Goal: Task Accomplishment & Management: Complete application form

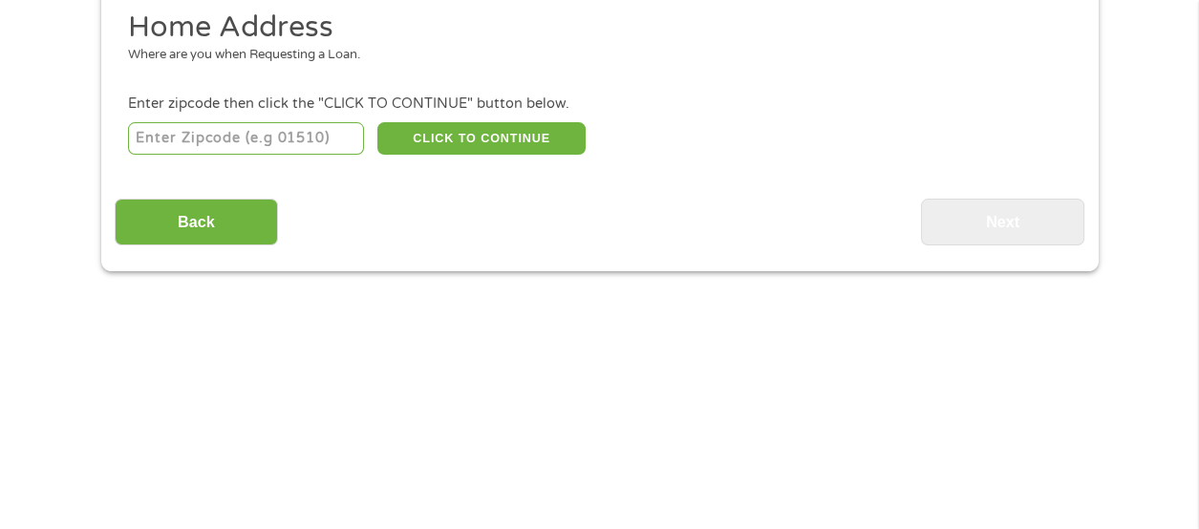
scroll to position [247, 0]
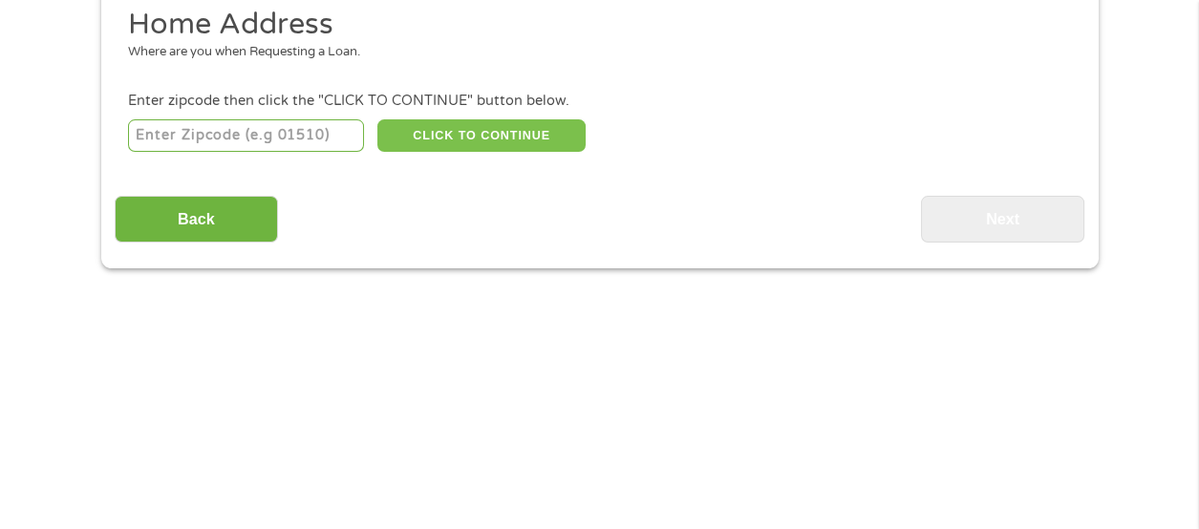
click at [413, 151] on button "CLICK TO CONTINUE" at bounding box center [481, 135] width 208 height 32
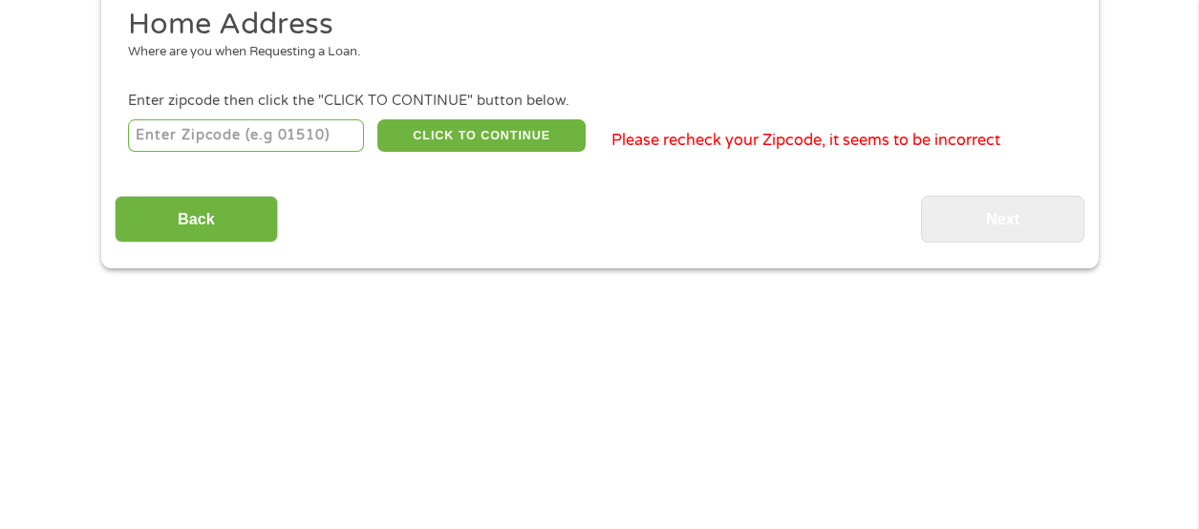
click at [181, 152] on input "number" at bounding box center [246, 135] width 236 height 32
type input "54241"
click at [171, 243] on input "Back" at bounding box center [196, 219] width 163 height 47
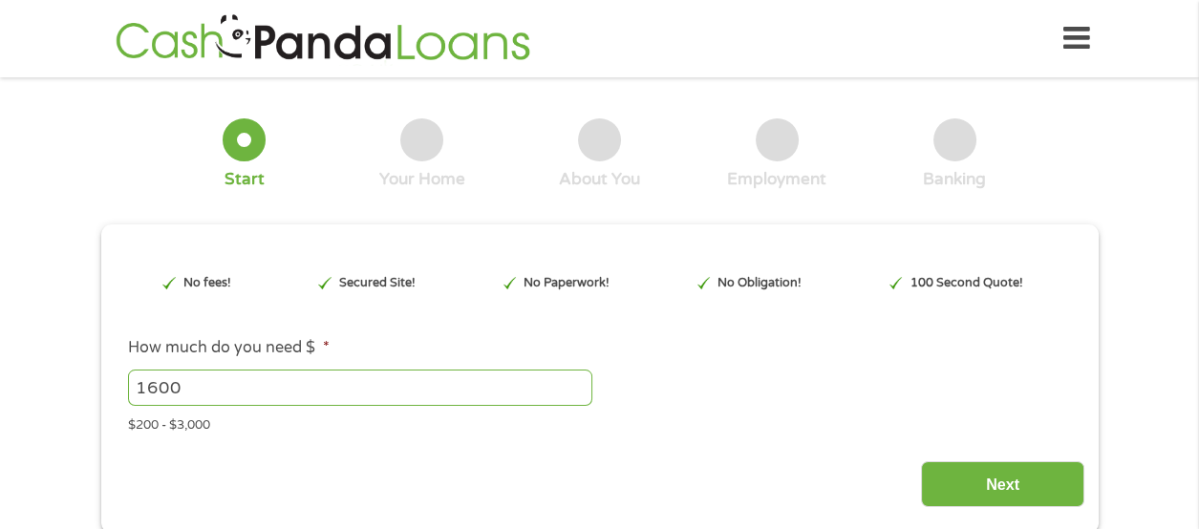
scroll to position [7, 8]
click at [980, 508] on input "Next" at bounding box center [1002, 485] width 163 height 47
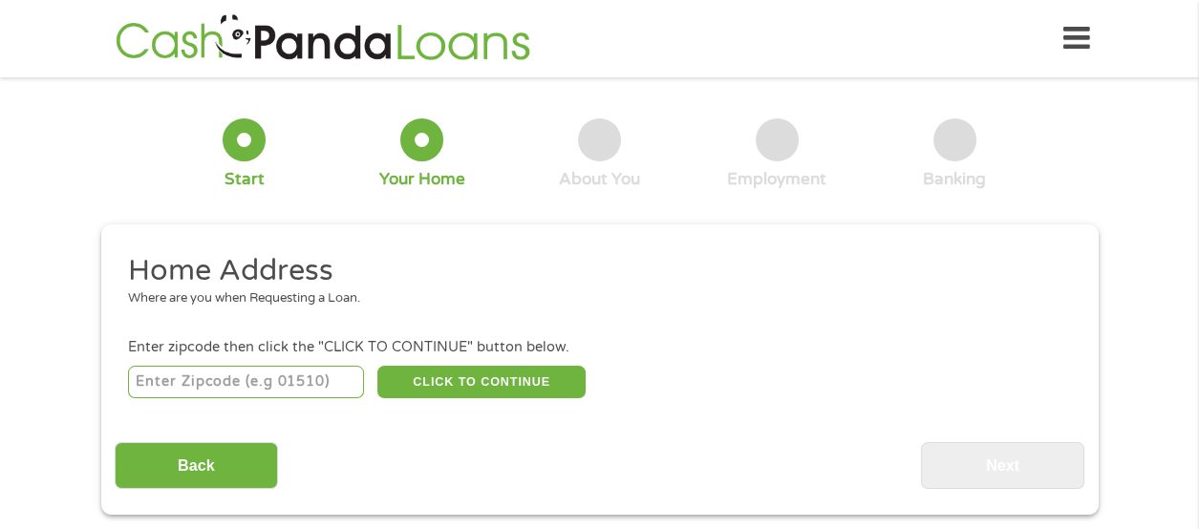
click at [174, 395] on input "number" at bounding box center [246, 382] width 236 height 32
type input "54241"
click at [422, 399] on button "CLICK TO CONTINUE" at bounding box center [481, 382] width 208 height 32
type input "54241"
type input "Two Rivers"
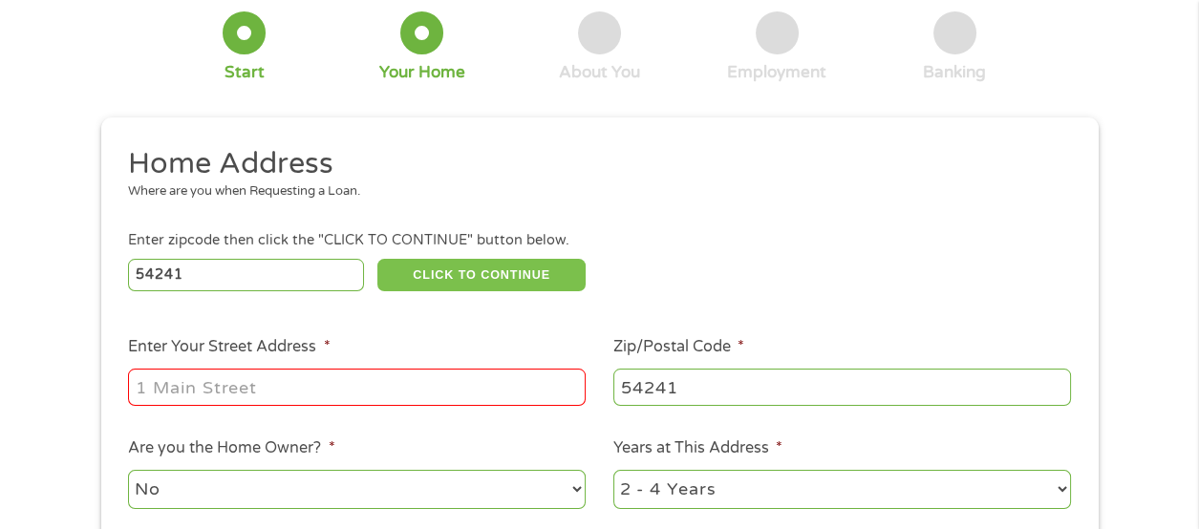
scroll to position [114, 0]
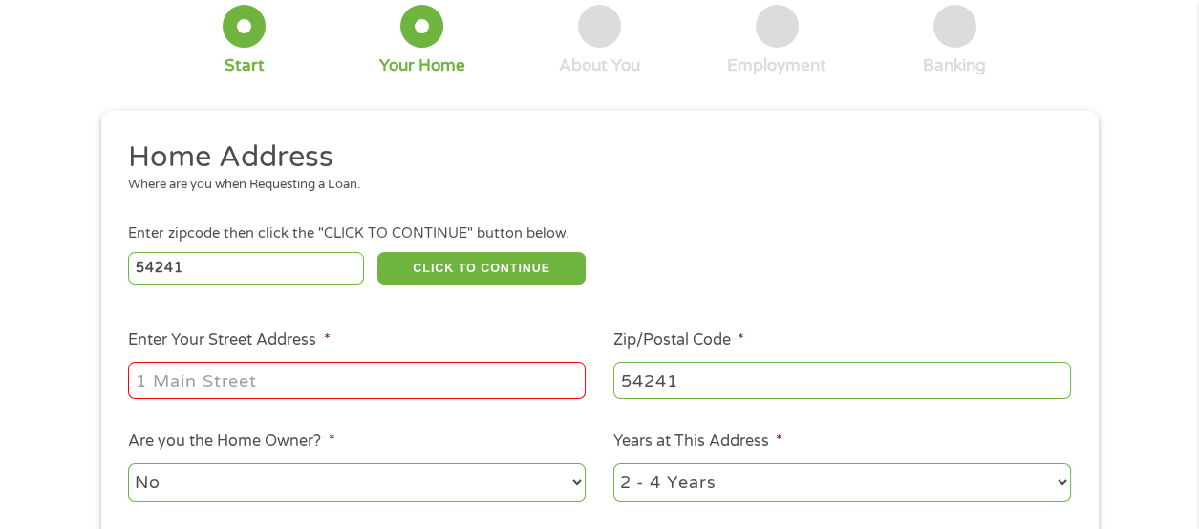
click at [156, 399] on input "Enter Your Street Address *" at bounding box center [357, 380] width 458 height 36
type input "[STREET_ADDRESS]"
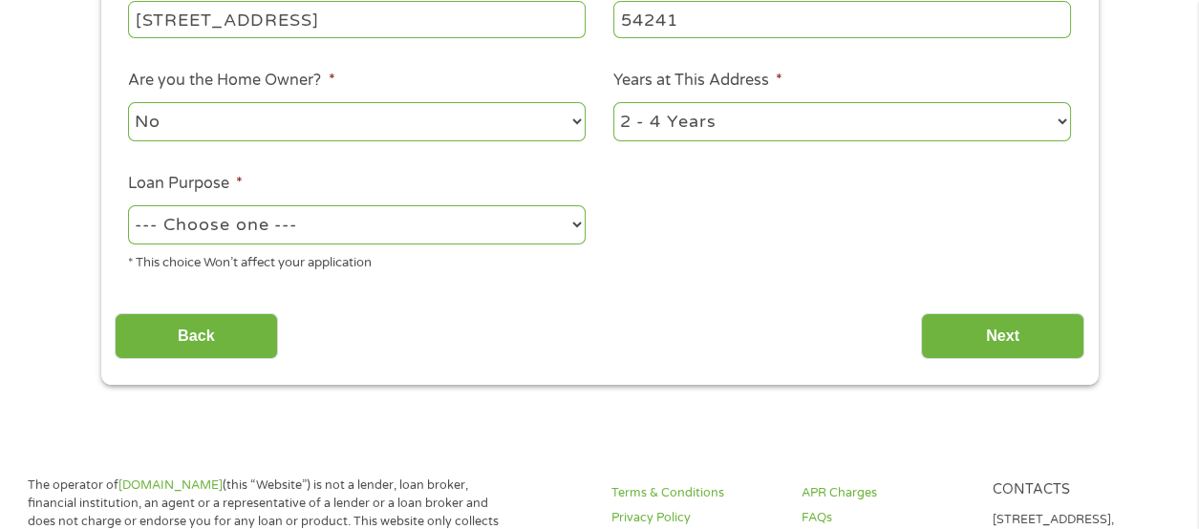
scroll to position [483, 0]
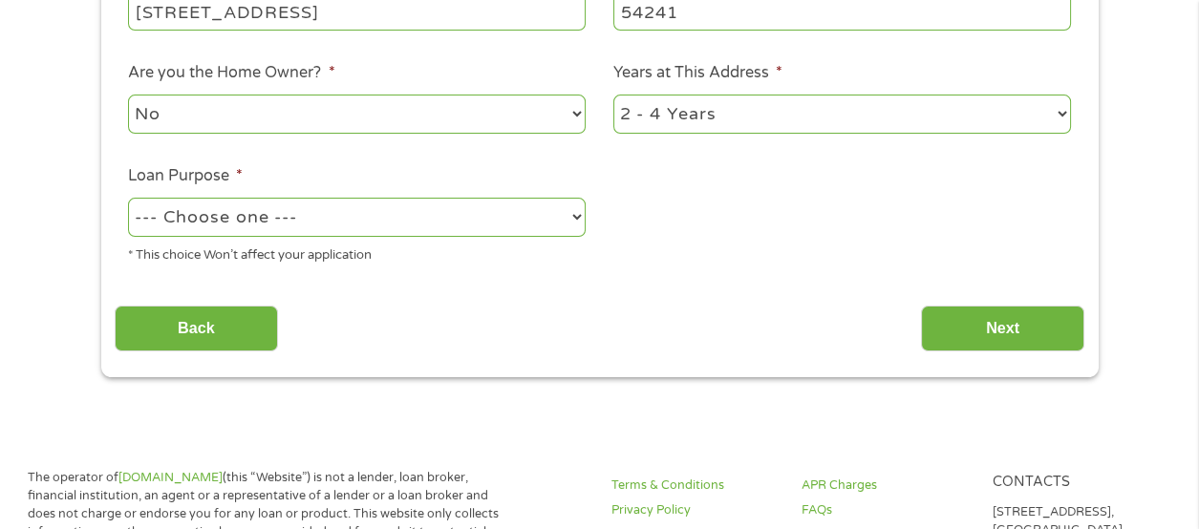
click at [145, 134] on select "No Yes" at bounding box center [357, 114] width 458 height 39
select select "yes"
click at [128, 131] on select "No Yes" at bounding box center [357, 114] width 458 height 39
click at [154, 237] on select "--- Choose one --- Pay Bills Debt Consolidation Home Improvement Major Purchase…" at bounding box center [357, 217] width 458 height 39
select select "homeimprovement"
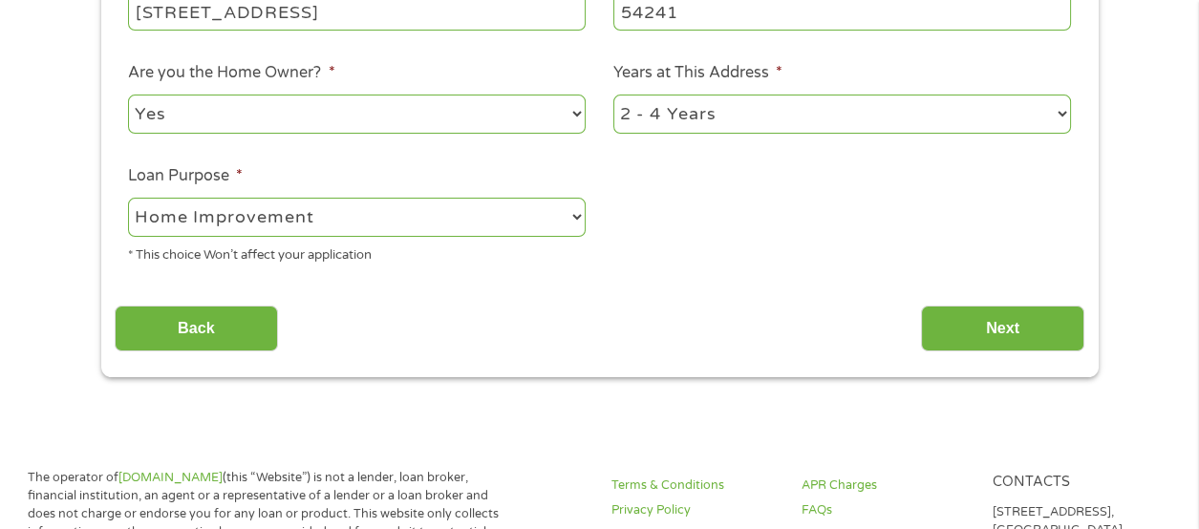
click at [128, 237] on select "--- Choose one --- Pay Bills Debt Consolidation Home Improvement Major Purchase…" at bounding box center [357, 217] width 458 height 39
click at [942, 353] on input "Next" at bounding box center [1002, 329] width 163 height 47
click at [173, 353] on input "Back" at bounding box center [196, 329] width 163 height 47
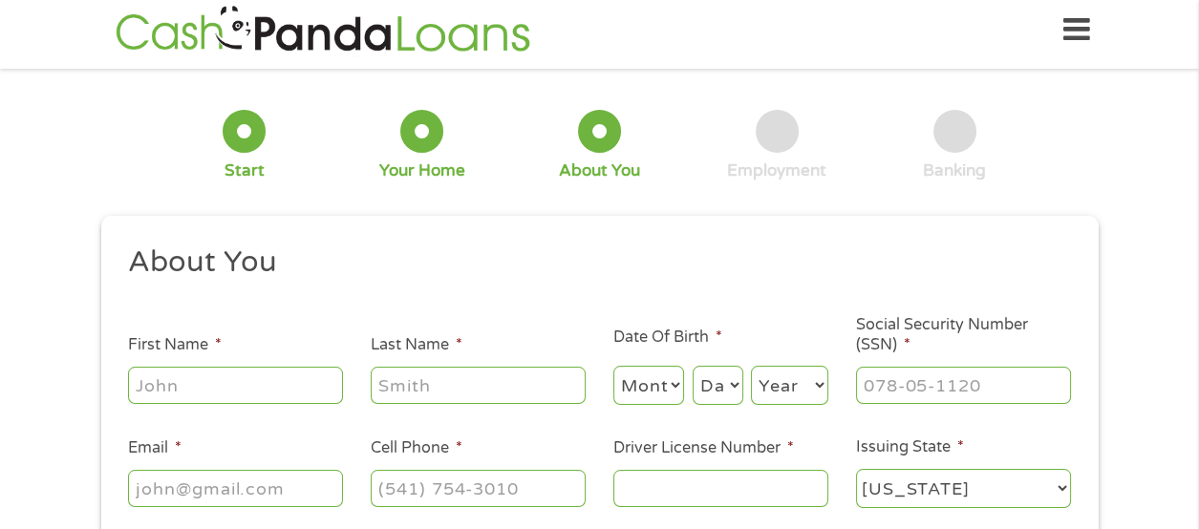
scroll to position [0, 0]
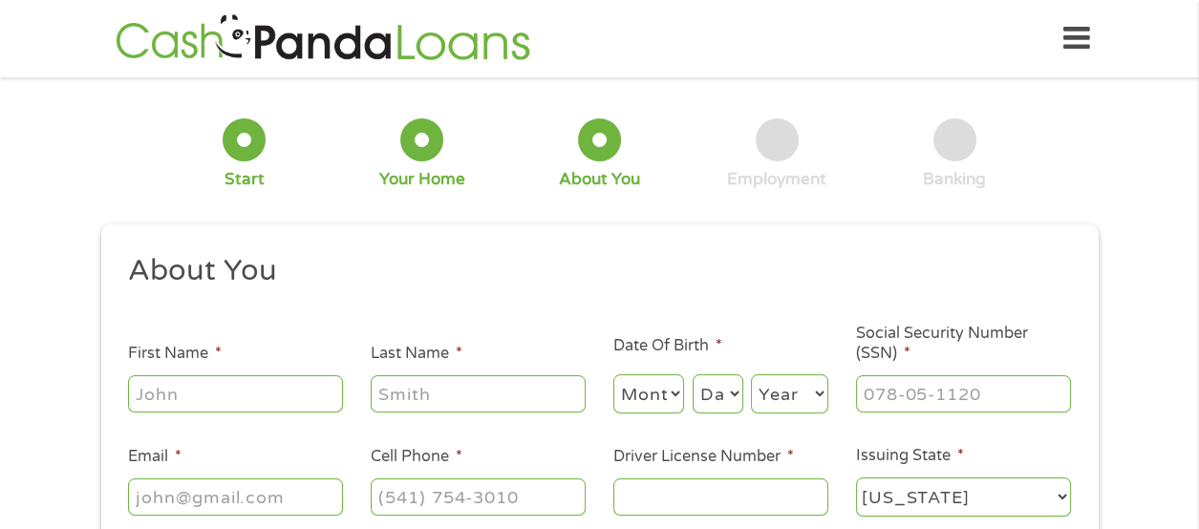
click at [156, 407] on input "First Name *" at bounding box center [235, 394] width 215 height 36
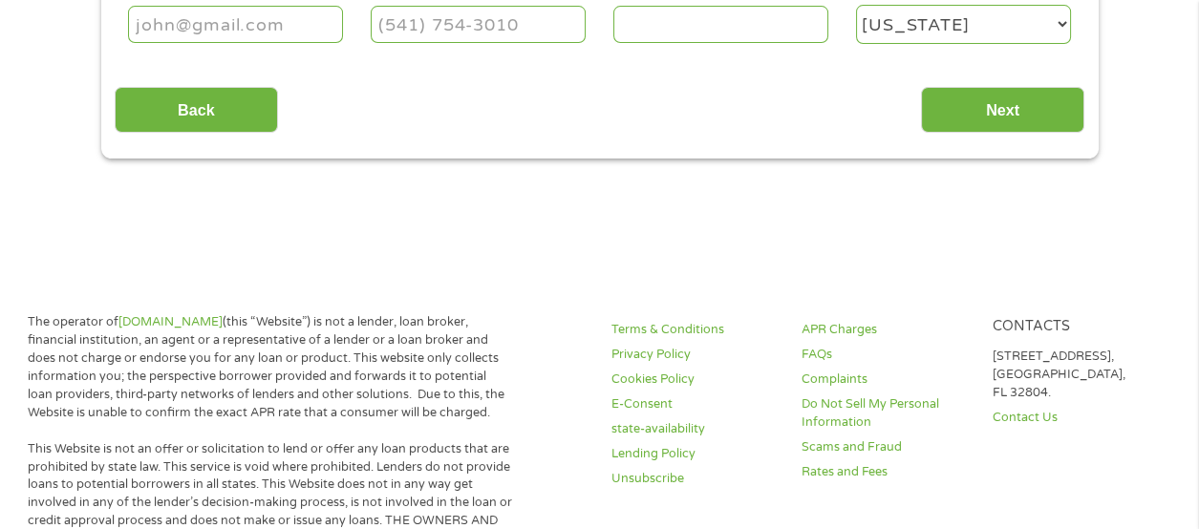
scroll to position [477, 0]
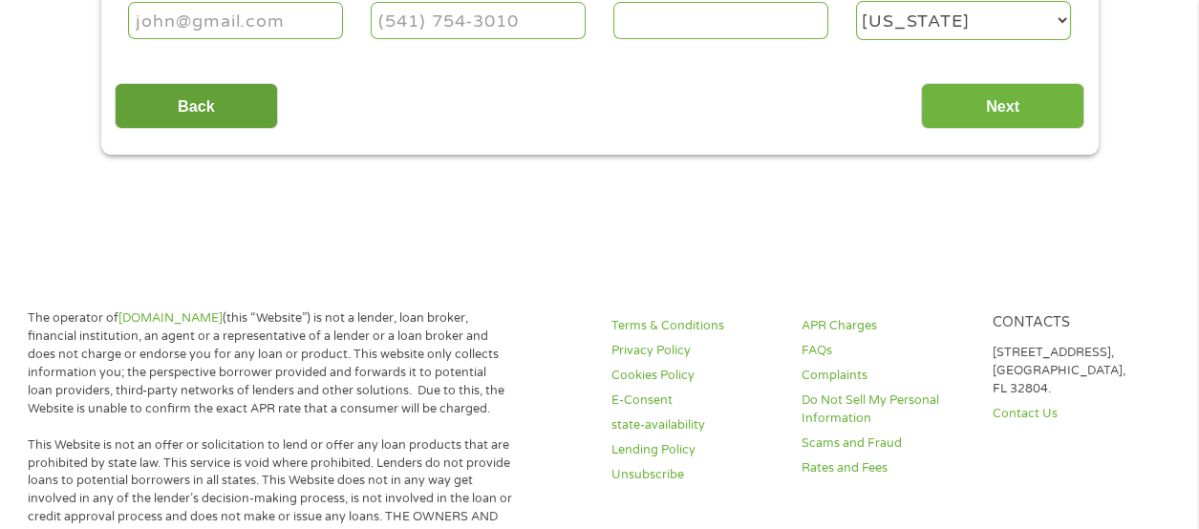
click at [181, 130] on input "Back" at bounding box center [196, 106] width 163 height 47
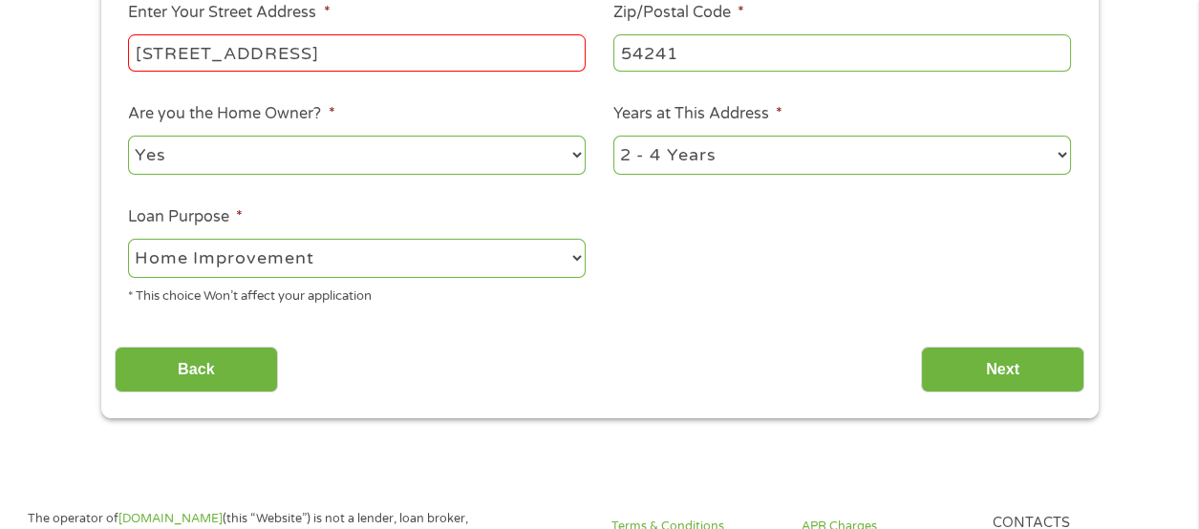
scroll to position [442, 0]
click at [639, 175] on select "1 Year or less 1 - 2 Years 2 - 4 Years Over 4 Years" at bounding box center [843, 155] width 458 height 39
select select "60months"
click at [614, 172] on select "1 Year or less 1 - 2 Years 2 - 4 Years Over 4 Years" at bounding box center [843, 155] width 458 height 39
click at [956, 394] on input "Next" at bounding box center [1002, 370] width 163 height 47
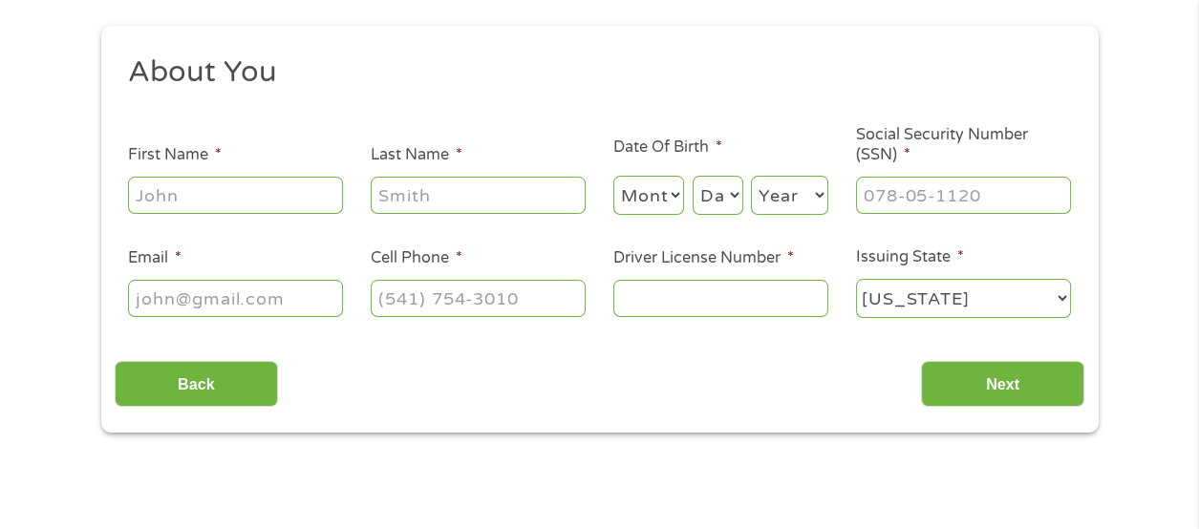
scroll to position [0, 0]
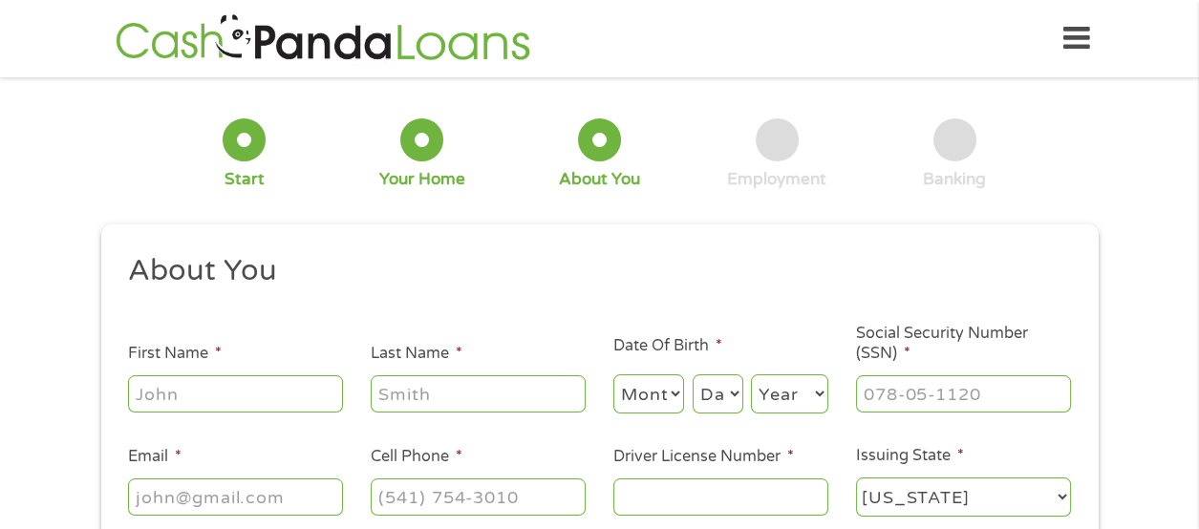
click at [167, 400] on input "First Name *" at bounding box center [235, 394] width 215 height 36
type input "[PERSON_NAME]"
type input "[EMAIL_ADDRESS][DOMAIN_NAME]"
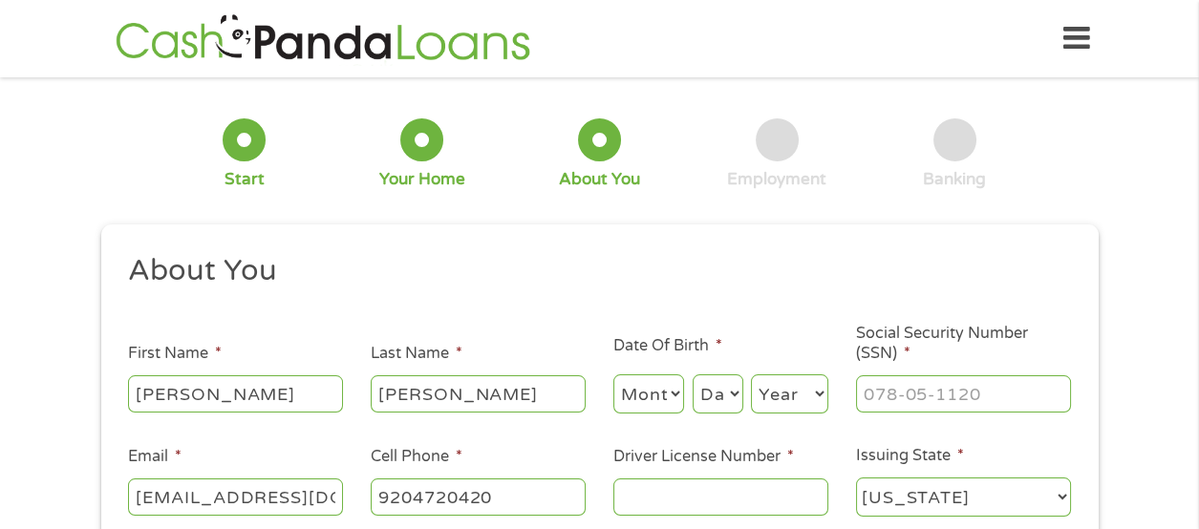
type input "[PHONE_NUMBER]"
click at [624, 401] on select "Month 1 2 3 4 5 6 7 8 9 10 11 12" at bounding box center [650, 394] width 72 height 39
select select "6"
click at [614, 385] on select "Month 1 2 3 4 5 6 7 8 9 10 11 12" at bounding box center [650, 394] width 72 height 39
click at [704, 406] on select "Day 1 2 3 4 5 6 7 8 9 10 11 12 13 14 15 16 17 18 19 20 21 22 23 24 25 26 27 28 …" at bounding box center [718, 394] width 51 height 39
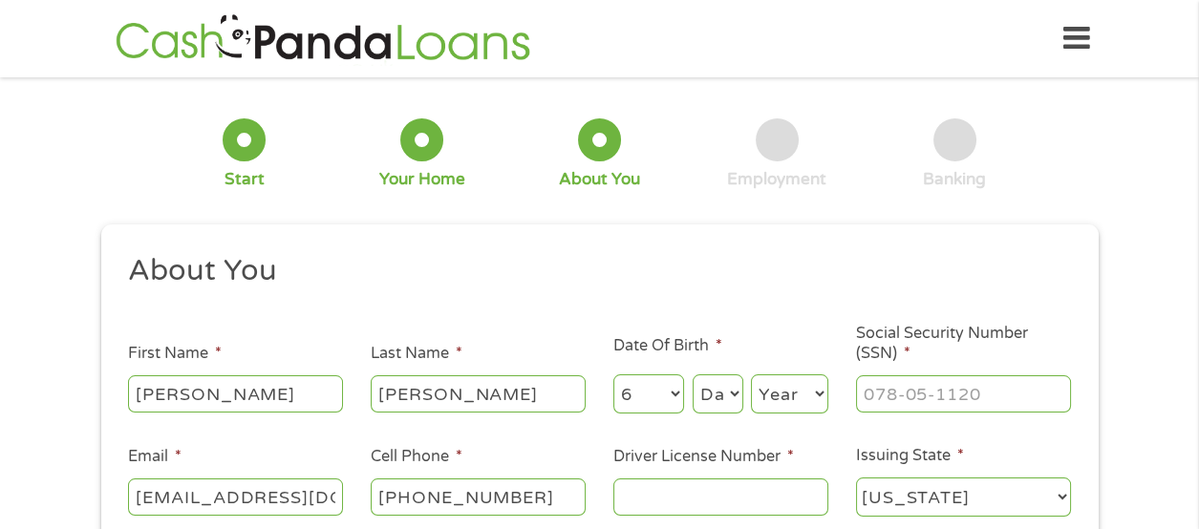
select select "14"
click at [693, 385] on select "Day 1 2 3 4 5 6 7 8 9 10 11 12 13 14 15 16 17 18 19 20 21 22 23 24 25 26 27 28 …" at bounding box center [718, 394] width 51 height 39
click at [762, 405] on select "Year [DATE] 2006 2005 2004 2003 2002 2001 2000 1999 1998 1997 1996 1995 1994 19…" at bounding box center [789, 394] width 77 height 39
select select "1962"
click at [751, 385] on select "Year [DATE] 2006 2005 2004 2003 2002 2001 2000 1999 1998 1997 1996 1995 1994 19…" at bounding box center [789, 394] width 77 height 39
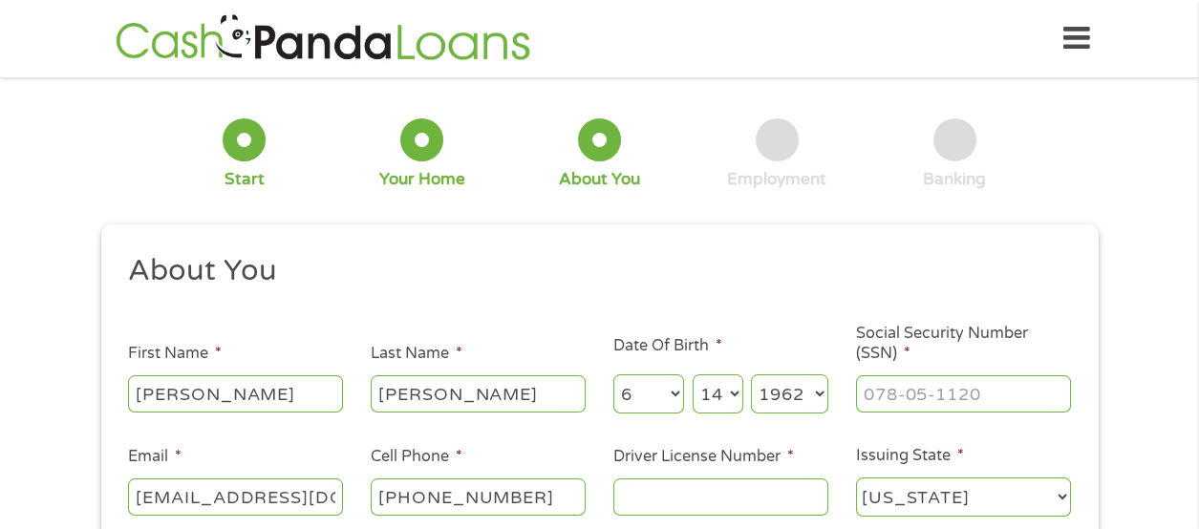
click at [872, 406] on input "Social Security Number (SSN) *" at bounding box center [963, 394] width 215 height 36
type input "398-82-8893"
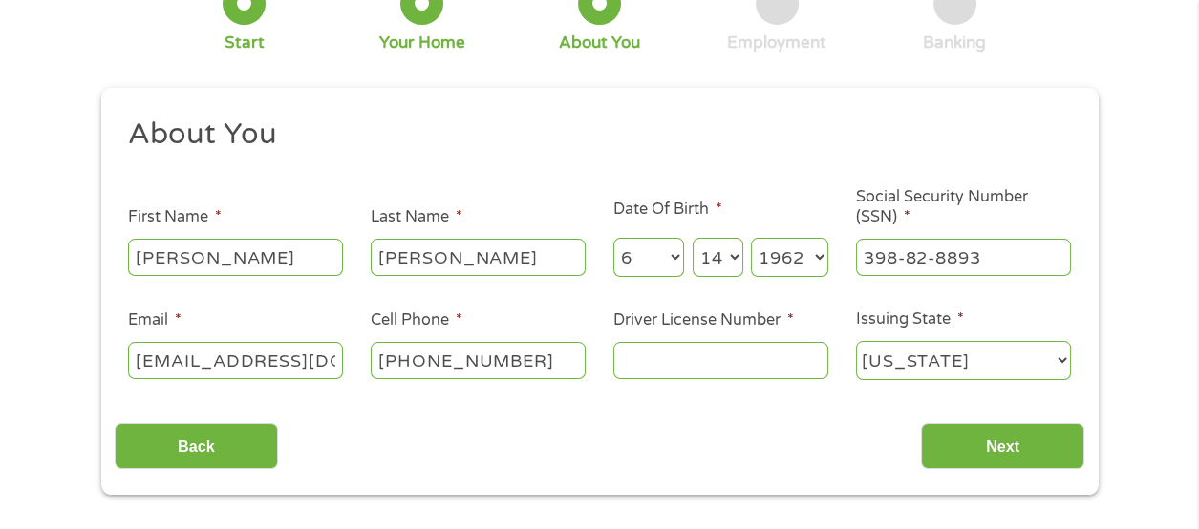
scroll to position [144, 0]
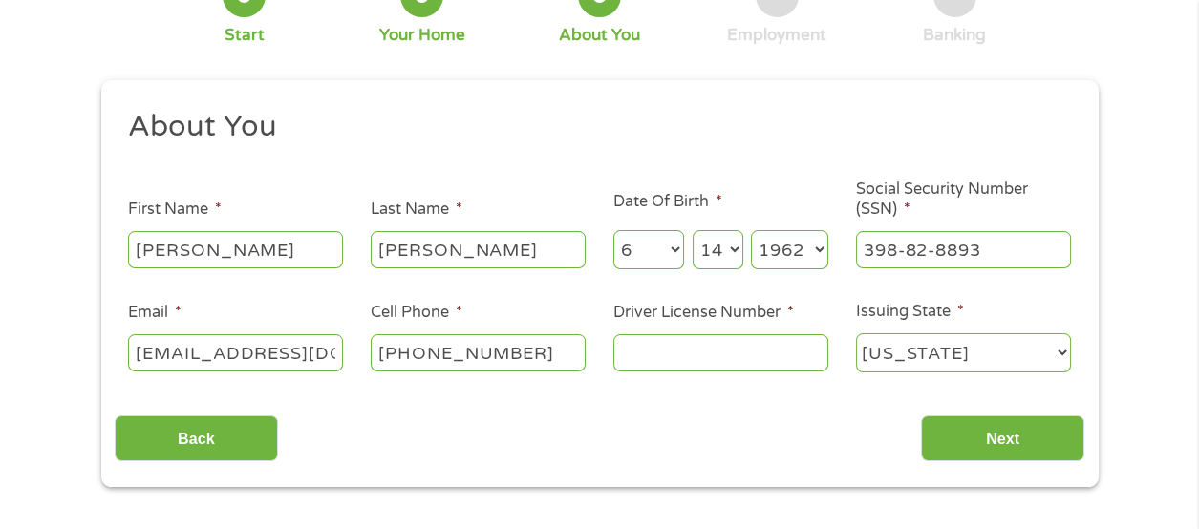
click at [624, 371] on input "Driver License Number *" at bounding box center [721, 352] width 215 height 36
type input "l"
type input "L2204226271401"
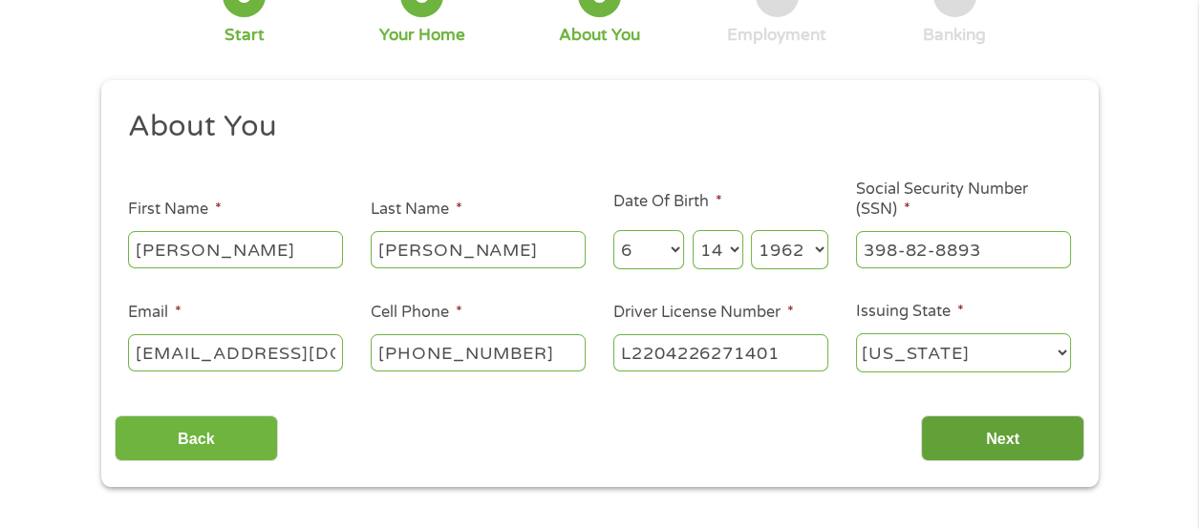
click at [947, 463] on input "Next" at bounding box center [1002, 439] width 163 height 47
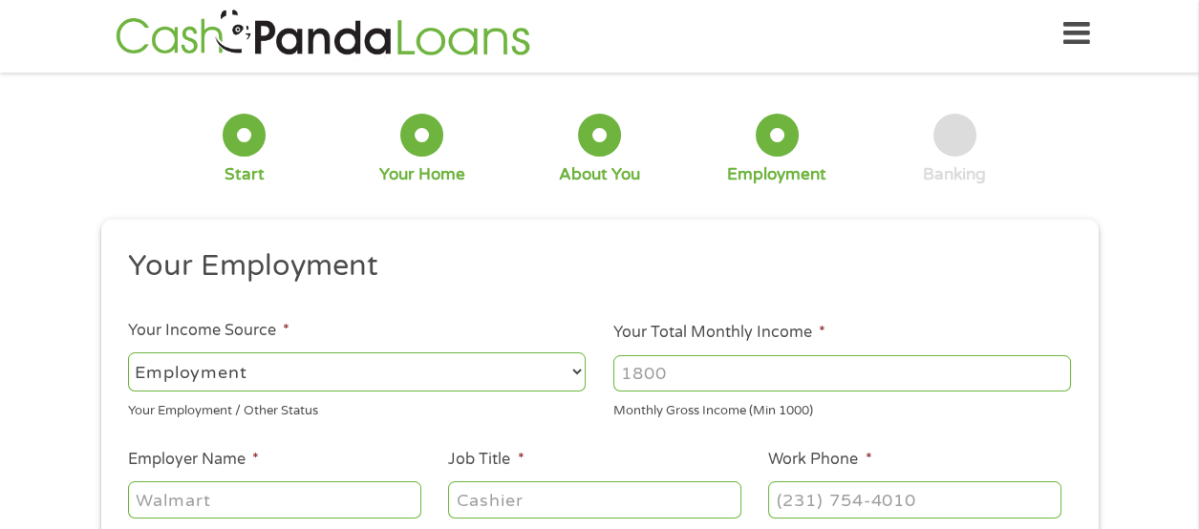
scroll to position [0, 0]
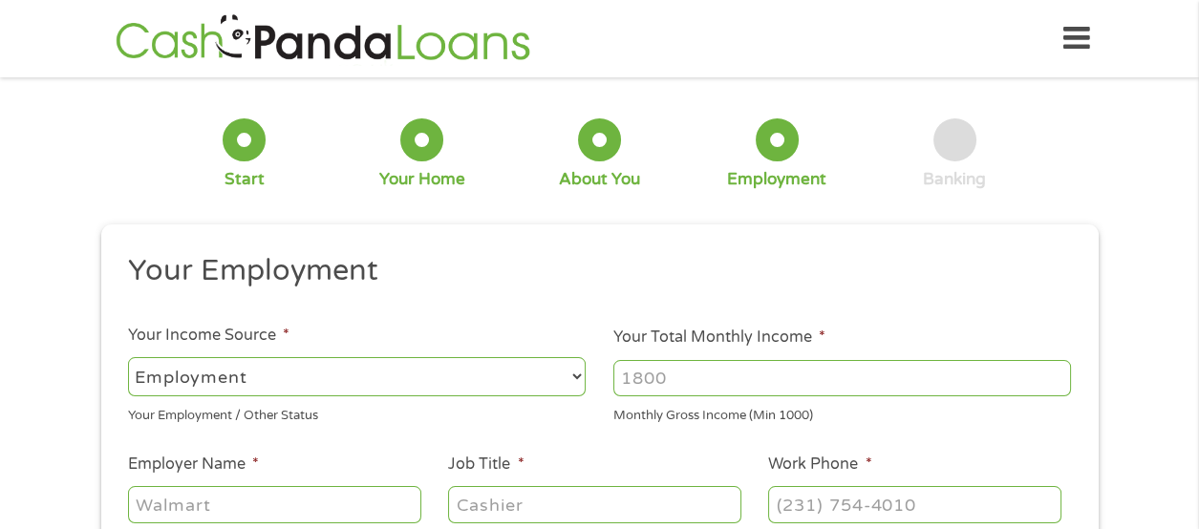
click at [174, 387] on select "--- Choose one --- Employment [DEMOGRAPHIC_DATA] Benefits" at bounding box center [357, 376] width 458 height 39
select select "benefits"
click at [128, 362] on select "--- Choose one --- Employment [DEMOGRAPHIC_DATA] Benefits" at bounding box center [357, 376] width 458 height 39
type input "Other"
type input "[PHONE_NUMBER]"
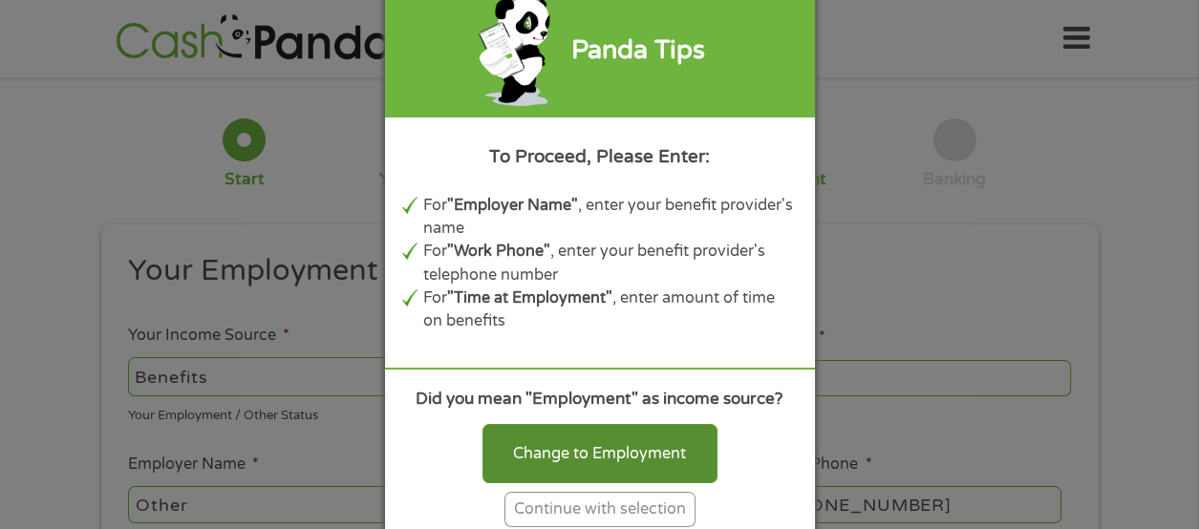
click at [520, 484] on div "Change to Employment" at bounding box center [600, 453] width 235 height 59
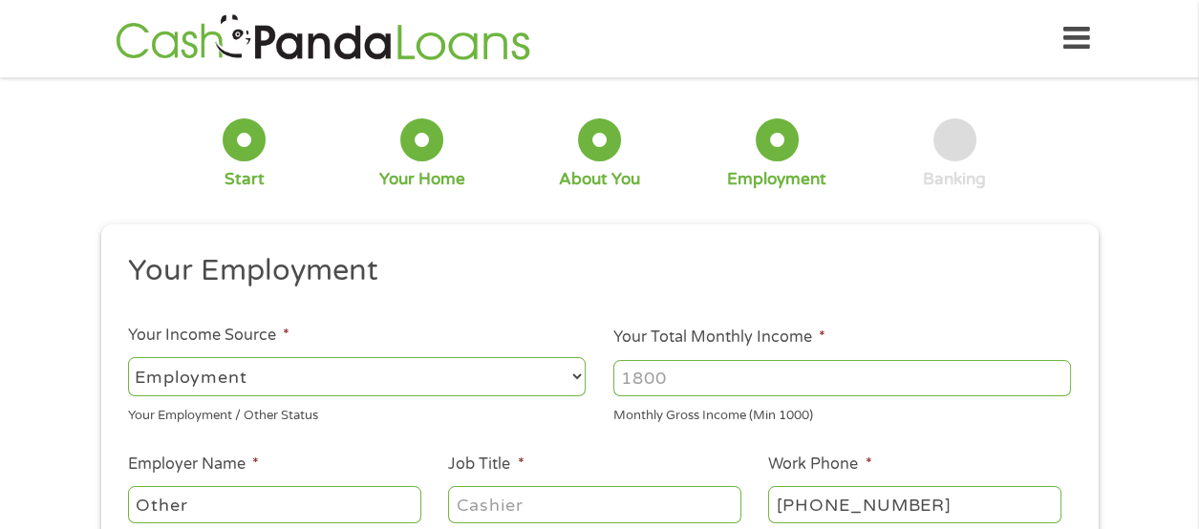
click at [167, 385] on select "--- Choose one --- Employment [DEMOGRAPHIC_DATA] Benefits" at bounding box center [357, 376] width 458 height 39
click at [128, 362] on select "--- Choose one --- Employment [DEMOGRAPHIC_DATA] Benefits" at bounding box center [357, 376] width 458 height 39
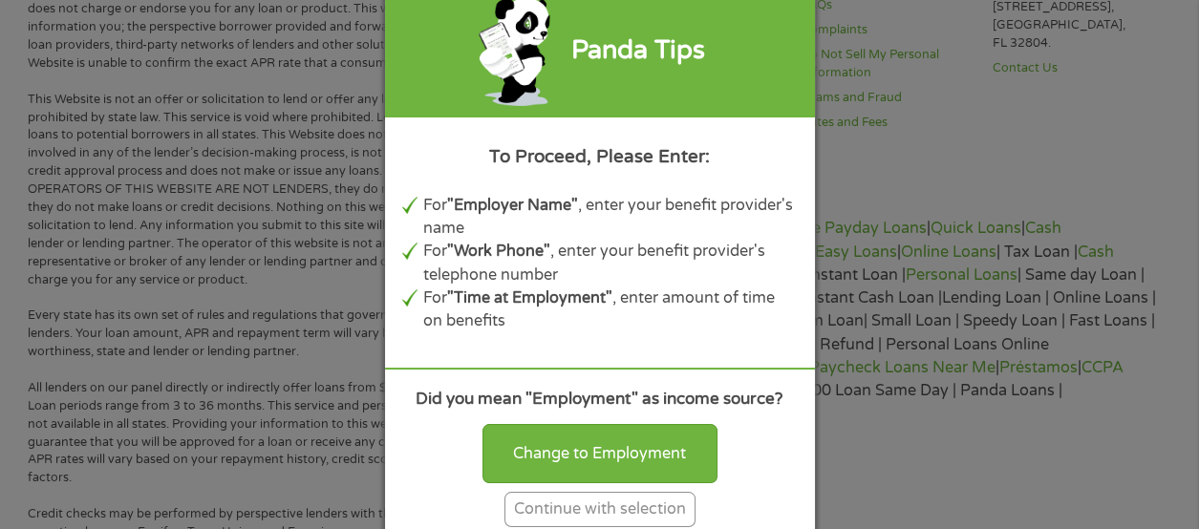
scroll to position [975, 0]
click at [168, 248] on div "Panda Tips To Proceed, Please Enter: For "Employer Name" , enter your benefit p…" at bounding box center [599, 264] width 1199 height 529
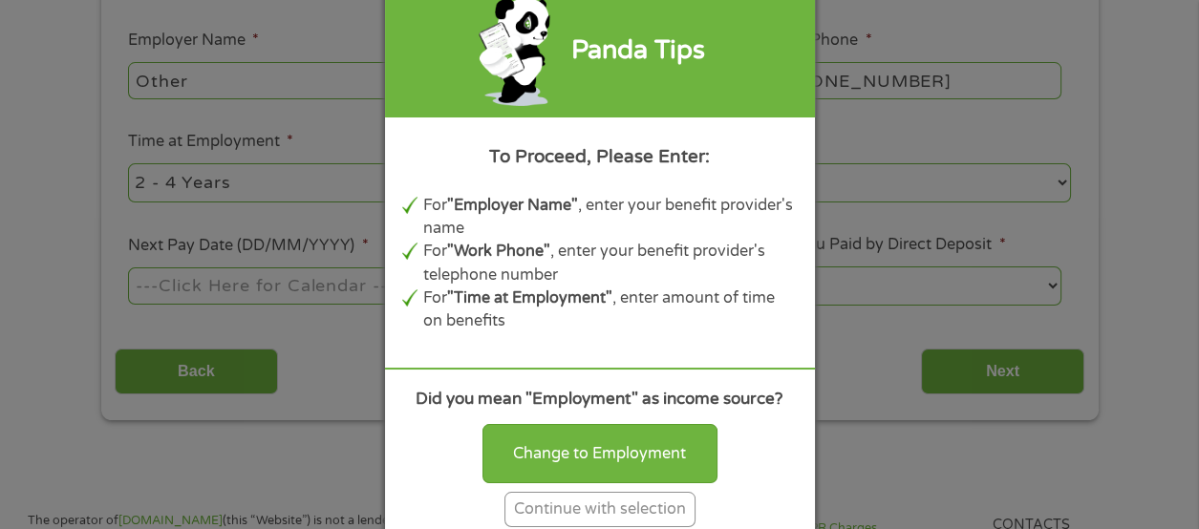
scroll to position [422, 0]
click at [54, 270] on div "Panda Tips To Proceed, Please Enter: For "Employer Name" , enter your benefit p…" at bounding box center [599, 264] width 1199 height 529
click at [473, 196] on b ""Employer Name"" at bounding box center [512, 205] width 131 height 19
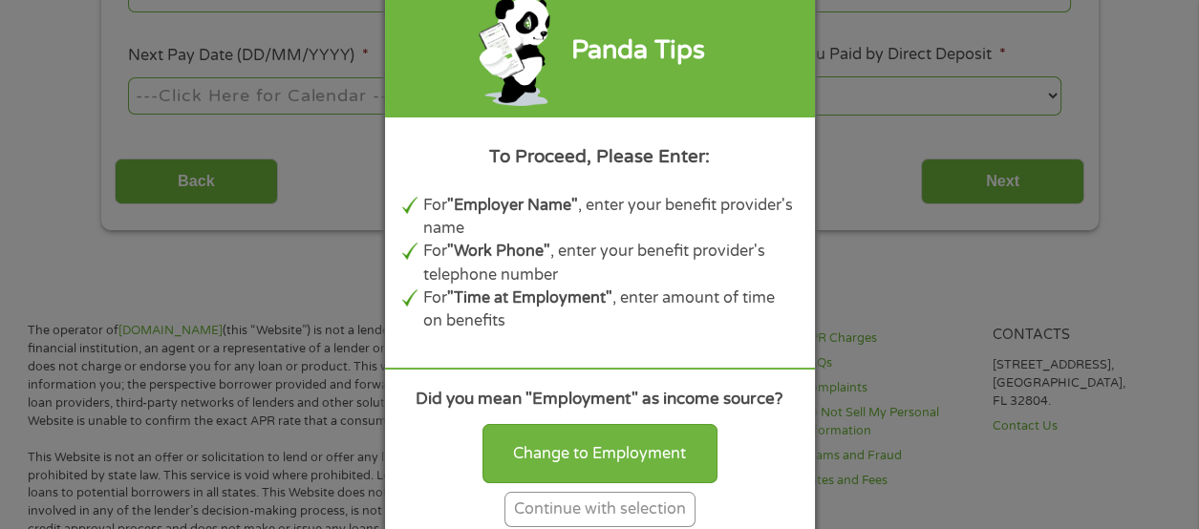
scroll to position [606, 0]
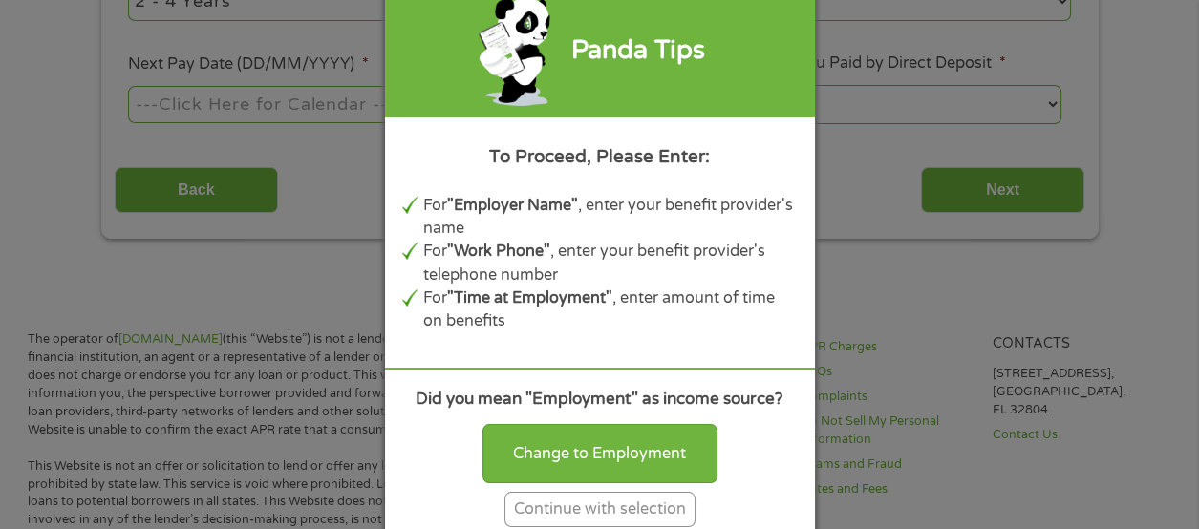
click at [142, 244] on div "Panda Tips To Proceed, Please Enter: For "Employer Name" , enter your benefit p…" at bounding box center [599, 264] width 1199 height 529
click at [158, 226] on div "Panda Tips To Proceed, Please Enter: For "Employer Name" , enter your benefit p…" at bounding box center [599, 264] width 1199 height 529
click at [163, 239] on div "Panda Tips To Proceed, Please Enter: For "Employer Name" , enter your benefit p…" at bounding box center [599, 264] width 1199 height 529
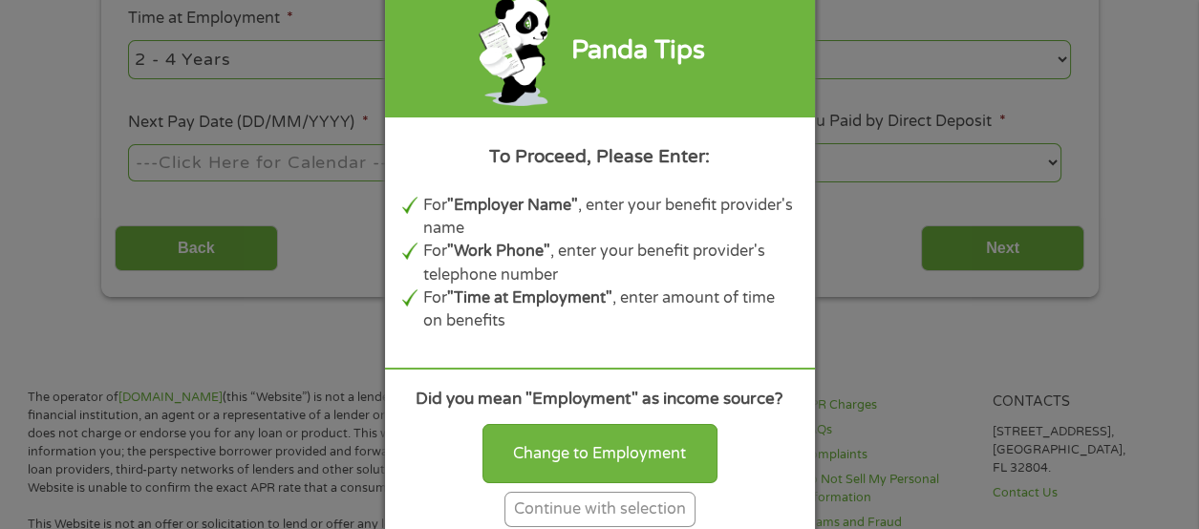
scroll to position [442, 0]
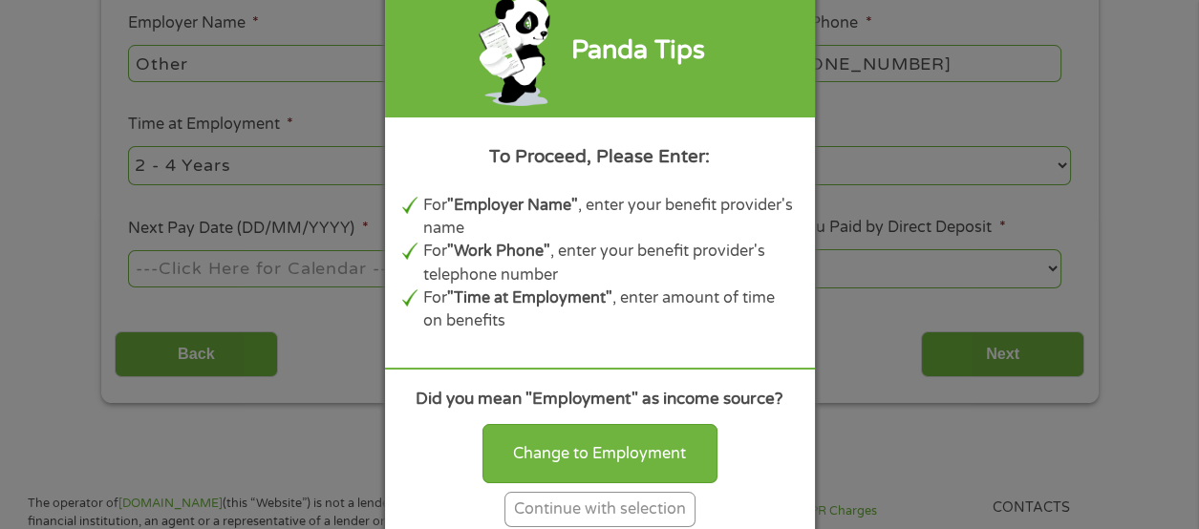
click at [150, 83] on div "Panda Tips To Proceed, Please Enter: For "Employer Name" , enter your benefit p…" at bounding box center [599, 264] width 1199 height 529
click at [152, 90] on div "Panda Tips To Proceed, Please Enter: For "Employer Name" , enter your benefit p…" at bounding box center [599, 264] width 1199 height 529
click at [158, 97] on div "Panda Tips To Proceed, Please Enter: For "Employer Name" , enter your benefit p…" at bounding box center [599, 264] width 1199 height 529
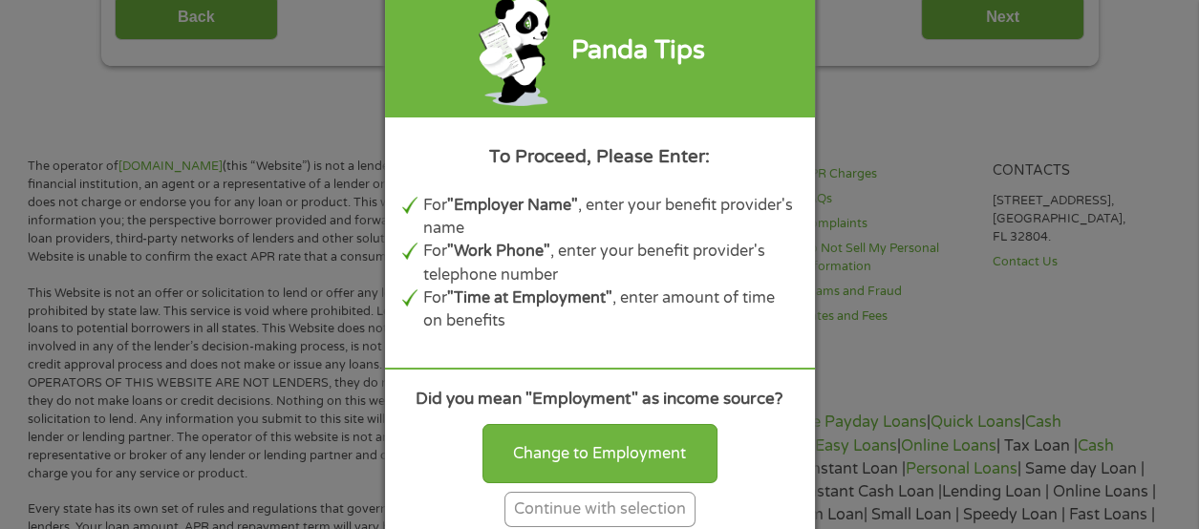
scroll to position [787, 0]
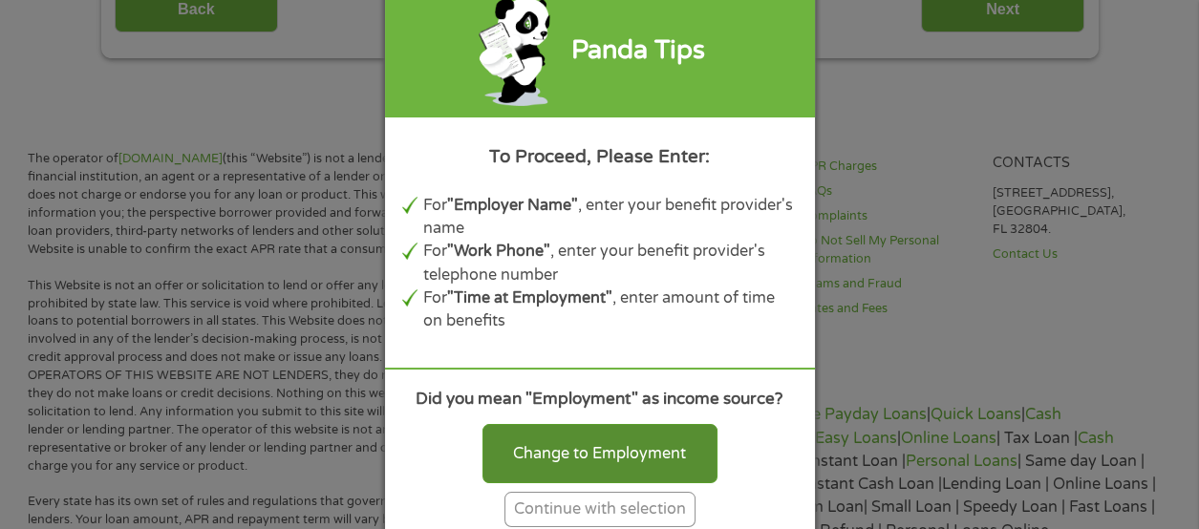
click at [537, 484] on div "Change to Employment" at bounding box center [600, 453] width 235 height 59
select select "fullTime"
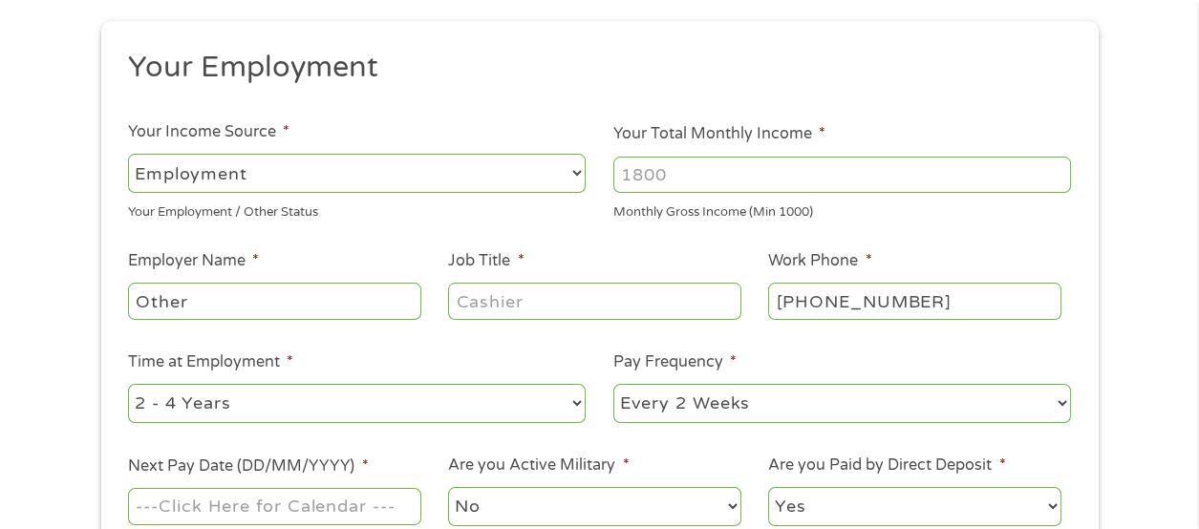
scroll to position [201, 0]
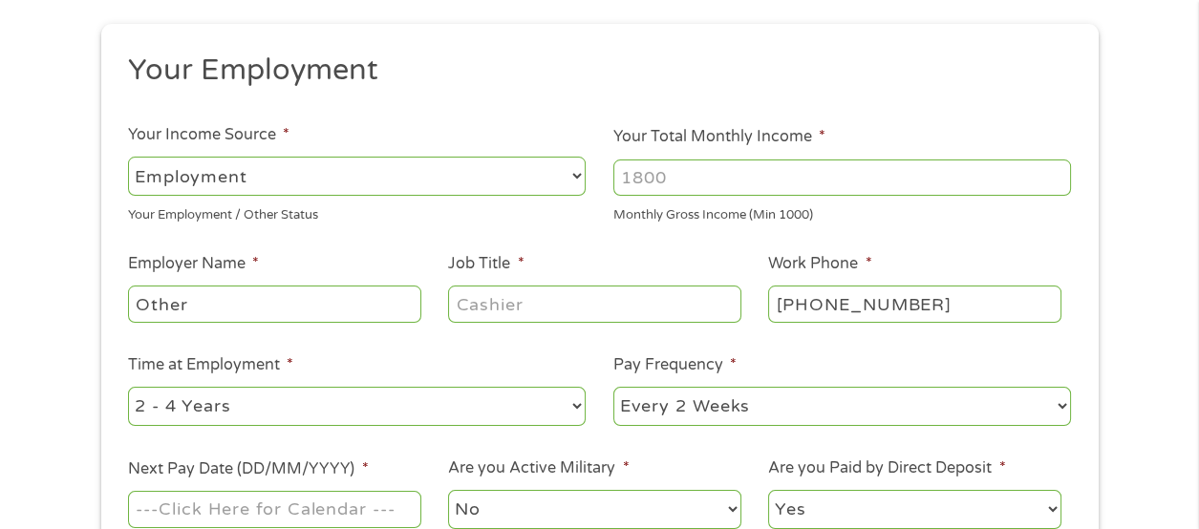
click at [625, 187] on input "Your Total Monthly Income *" at bounding box center [843, 178] width 458 height 36
click at [141, 186] on select "--- Choose one --- Employment [DEMOGRAPHIC_DATA] Benefits" at bounding box center [357, 176] width 458 height 39
select select
click at [128, 162] on select "--- Choose one --- Employment [DEMOGRAPHIC_DATA] Benefits" at bounding box center [357, 176] width 458 height 39
click at [149, 322] on input "Other" at bounding box center [274, 304] width 292 height 36
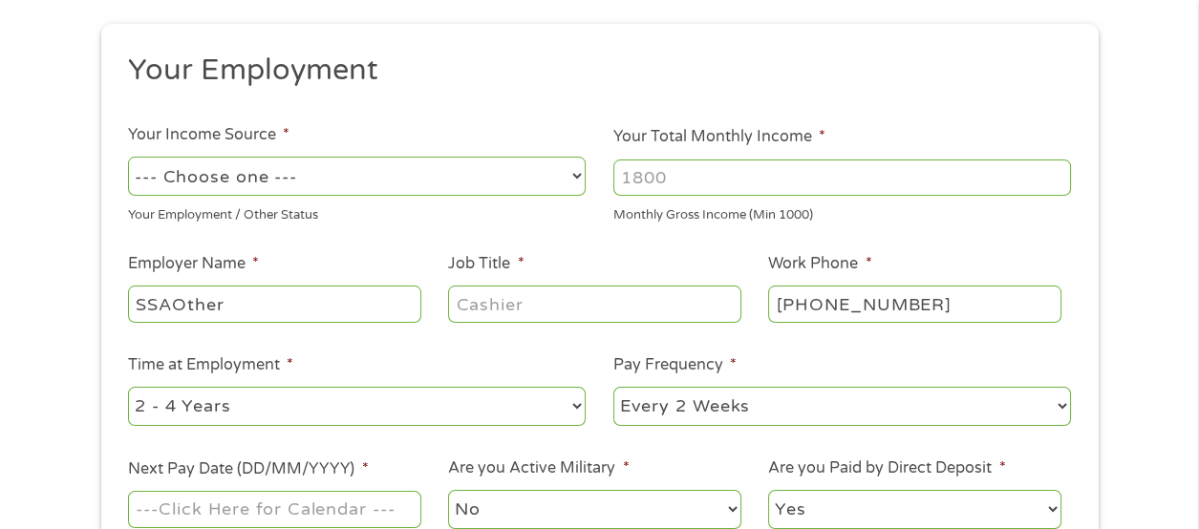
type input "SSAOther"
click at [160, 185] on select "--- Choose one --- Employment [DEMOGRAPHIC_DATA] Benefits" at bounding box center [357, 176] width 458 height 39
select select "fullTime"
click at [128, 162] on select "--- Choose one --- Employment [DEMOGRAPHIC_DATA] Benefits" at bounding box center [357, 176] width 458 height 39
click at [459, 320] on input "Job Title *" at bounding box center [594, 304] width 292 height 36
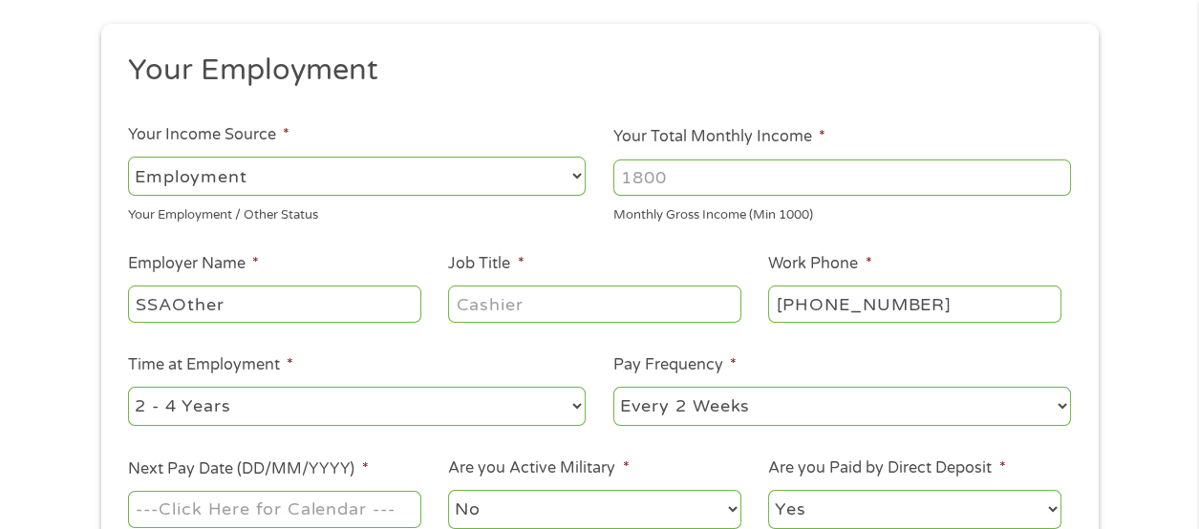
click at [624, 184] on input "Your Total Monthly Income *" at bounding box center [843, 178] width 458 height 36
type input "3540"
click at [475, 320] on input "Job Title *" at bounding box center [594, 304] width 292 height 36
click at [210, 322] on input "SSAOther" at bounding box center [274, 304] width 292 height 36
click at [183, 322] on input "SSAOther" at bounding box center [274, 304] width 292 height 36
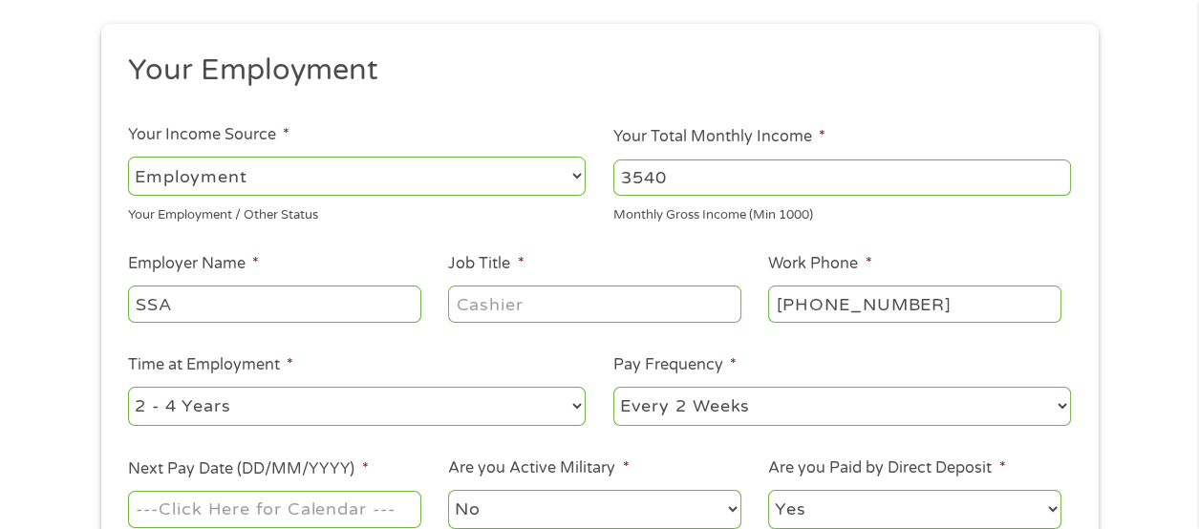
type input "SSA"
click at [480, 322] on input "Job Title *" at bounding box center [594, 304] width 292 height 36
click at [560, 426] on select "--- Choose one --- 1 Year or less 1 - 2 Years 2 - 4 Years Over 4 Years" at bounding box center [357, 406] width 458 height 39
select select "60months"
click at [128, 418] on select "--- Choose one --- 1 Year or less 1 - 2 Years 2 - 4 Years Over 4 Years" at bounding box center [357, 406] width 458 height 39
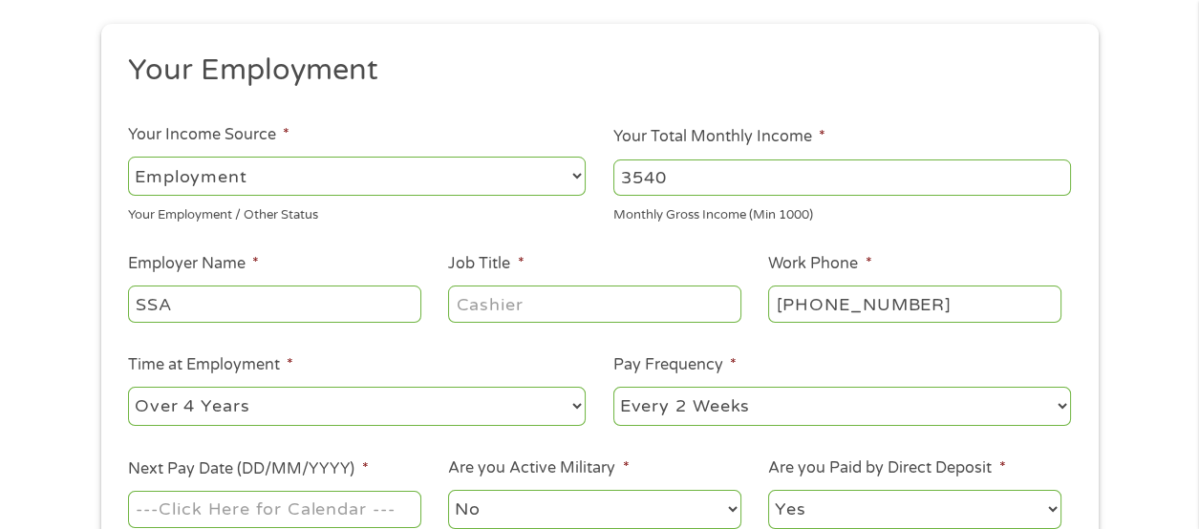
click at [633, 426] on select "--- Choose one --- Every 2 Weeks Every Week Monthly Semi-Monthly" at bounding box center [843, 406] width 458 height 39
select select "monthly"
click at [614, 418] on select "--- Choose one --- Every 2 Weeks Every Week Monthly Semi-Monthly" at bounding box center [843, 406] width 458 height 39
click at [462, 322] on input "Job Title *" at bounding box center [594, 304] width 292 height 36
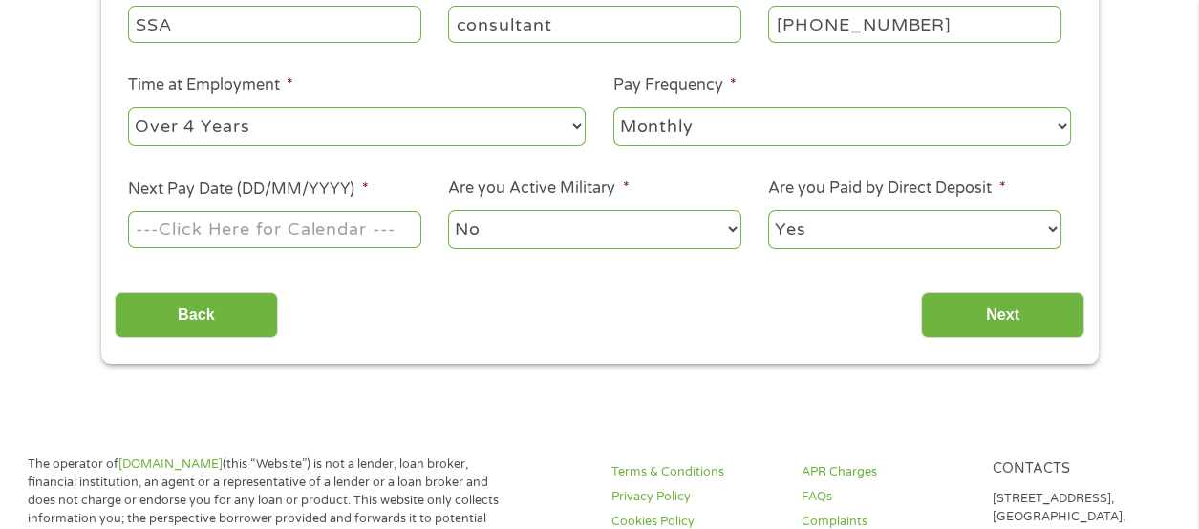
scroll to position [487, 0]
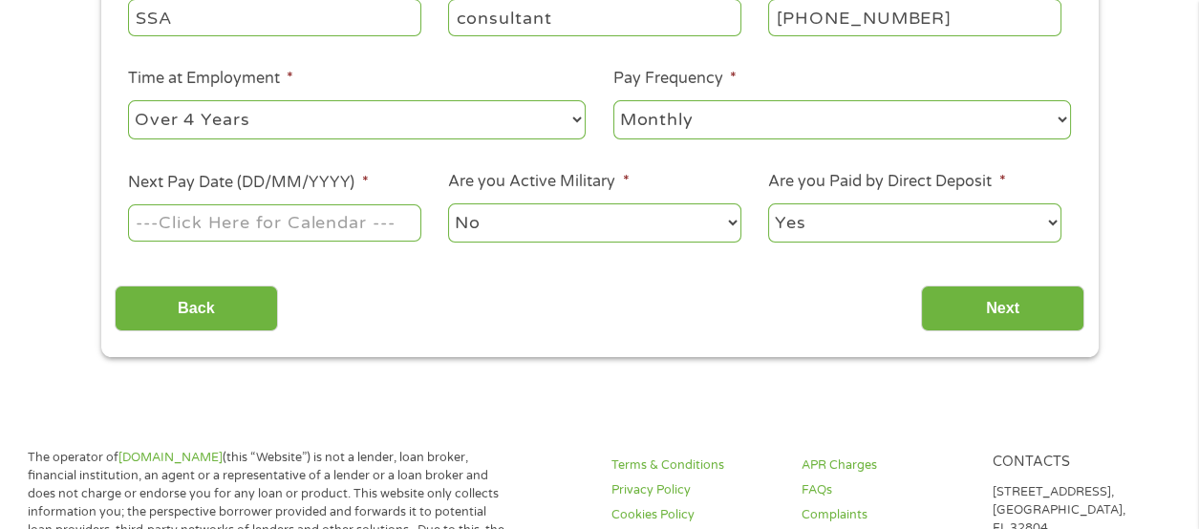
type input "consultant"
click at [160, 241] on input "Next Pay Date (DD/MM/YYYY) *" at bounding box center [274, 223] width 292 height 36
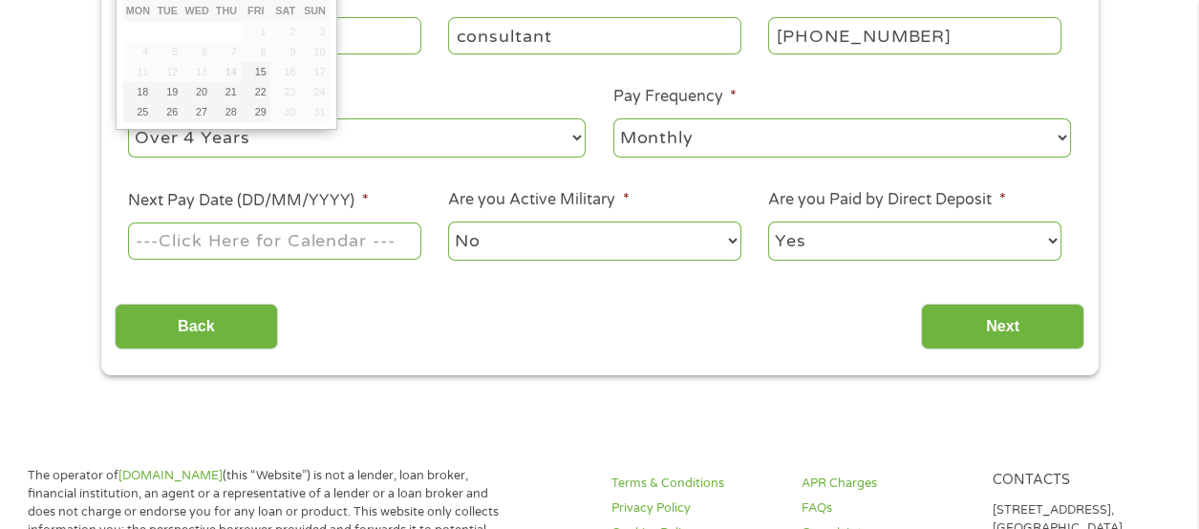
scroll to position [414, 0]
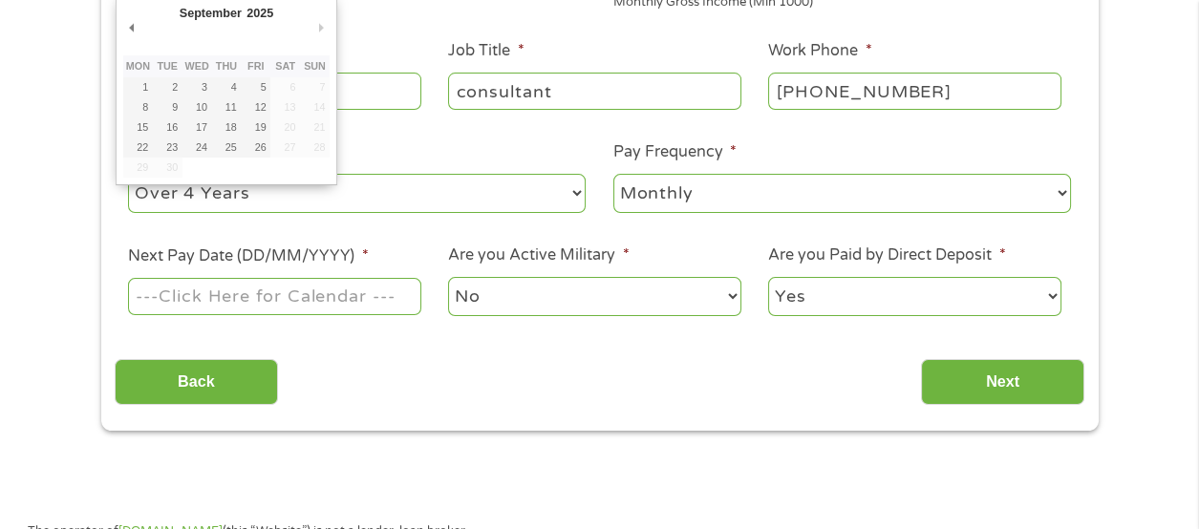
type input "[DATE]"
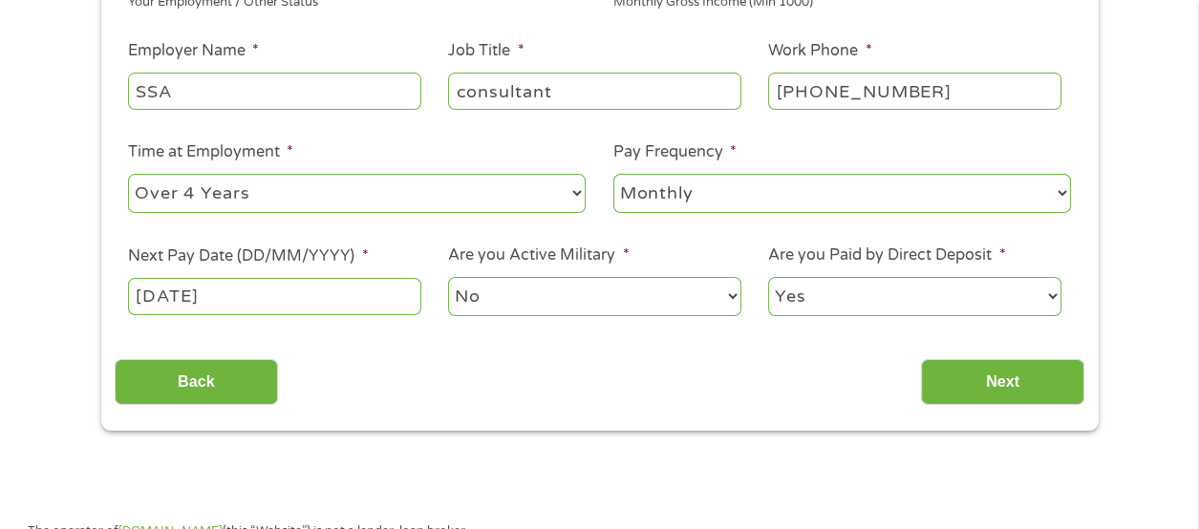
click at [464, 316] on select "No Yes" at bounding box center [594, 296] width 292 height 39
click at [459, 316] on select "No Yes" at bounding box center [594, 296] width 292 height 39
click at [775, 316] on select "Yes No" at bounding box center [914, 296] width 292 height 39
click at [768, 316] on select "Yes No" at bounding box center [914, 296] width 292 height 39
click at [957, 406] on input "Next" at bounding box center [1002, 382] width 163 height 47
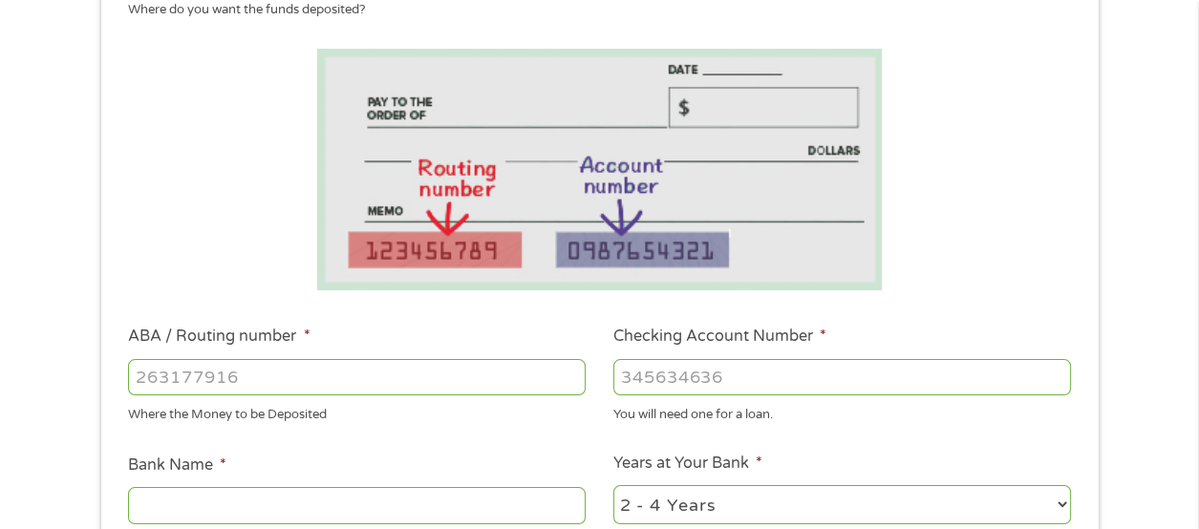
scroll to position [295, 0]
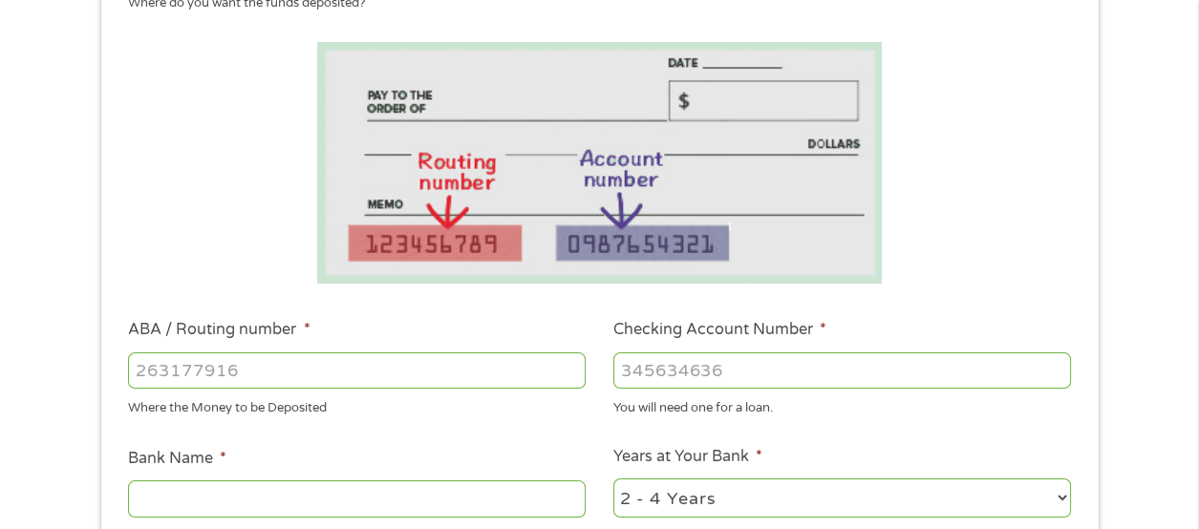
click at [140, 382] on input "ABA / Routing number *" at bounding box center [357, 371] width 458 height 36
click at [140, 385] on input "2211" at bounding box center [357, 371] width 458 height 36
type input "121202211"
type input "[PERSON_NAME] [PERSON_NAME] BANK"
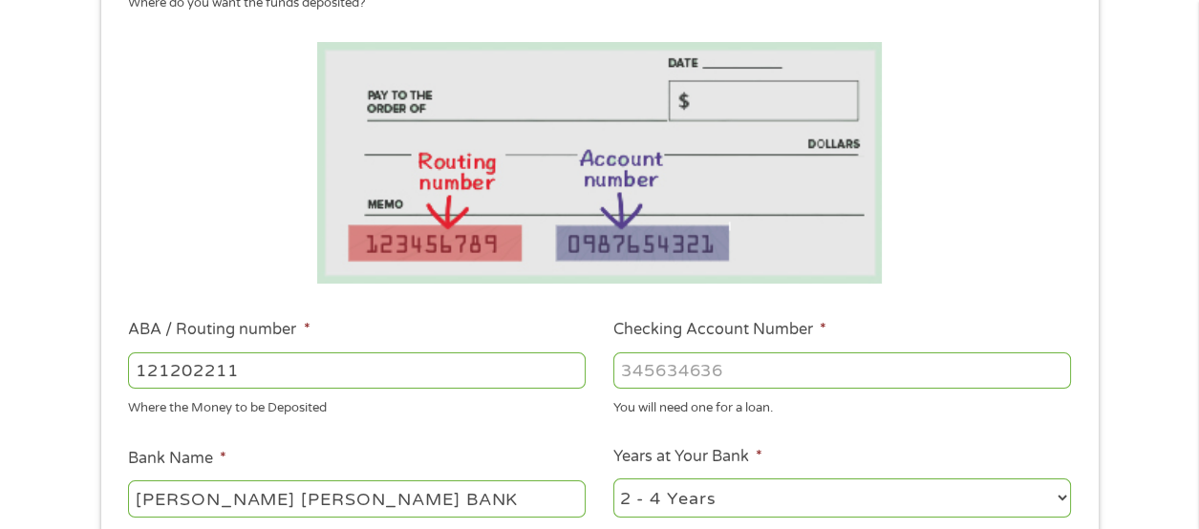
type input "121202211"
click at [624, 383] on input "Checking Account Number *" at bounding box center [843, 371] width 458 height 36
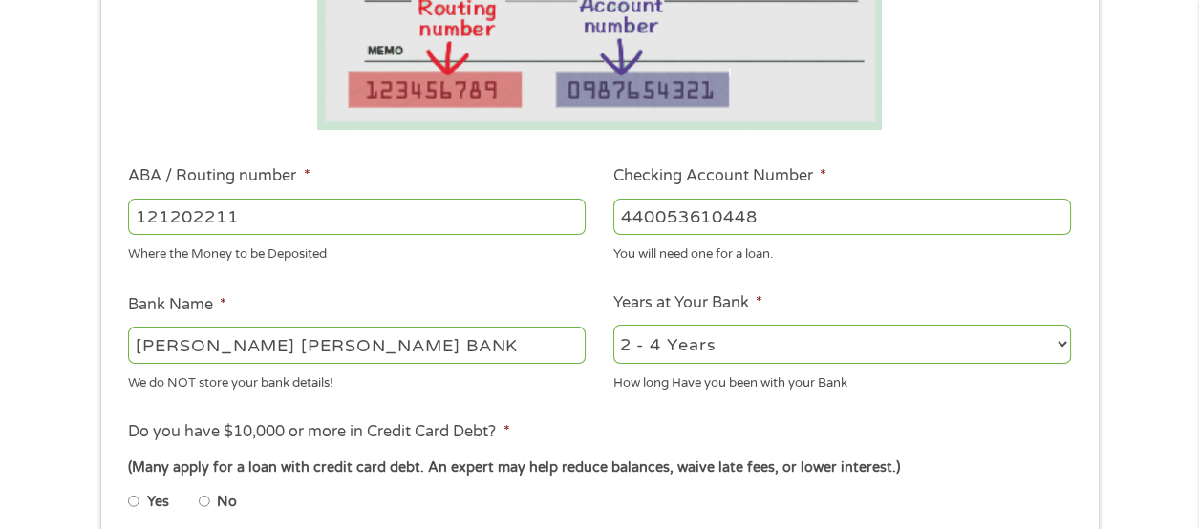
scroll to position [453, 0]
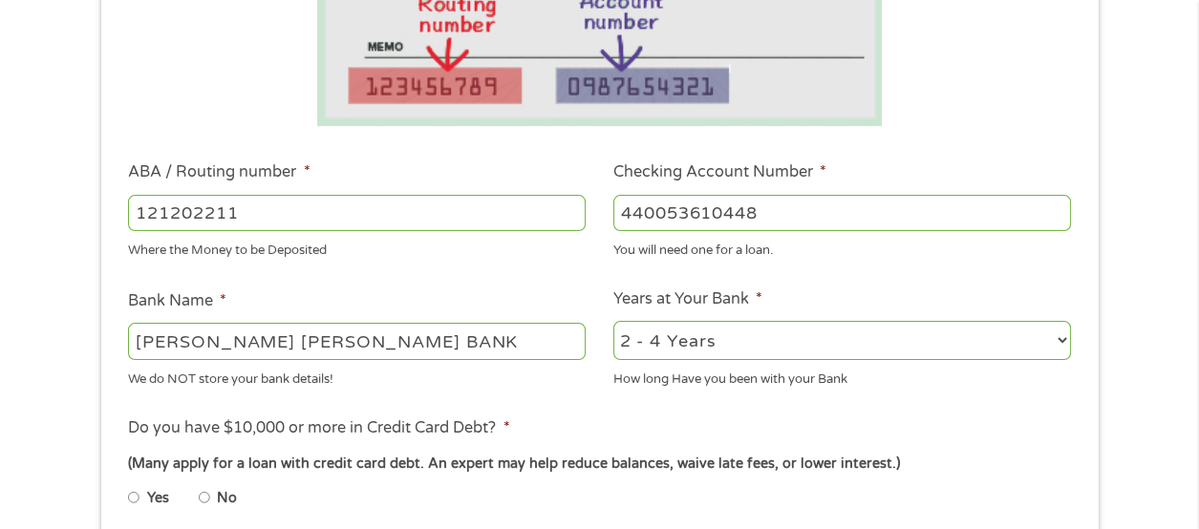
type input "440053610448"
click at [630, 360] on select "2 - 4 Years 6 - 12 Months 1 - 2 Years Over 4 Years" at bounding box center [843, 340] width 458 height 39
select select "60months"
click at [614, 353] on select "2 - 4 Years 6 - 12 Months 1 - 2 Years Over 4 Years" at bounding box center [843, 340] width 458 height 39
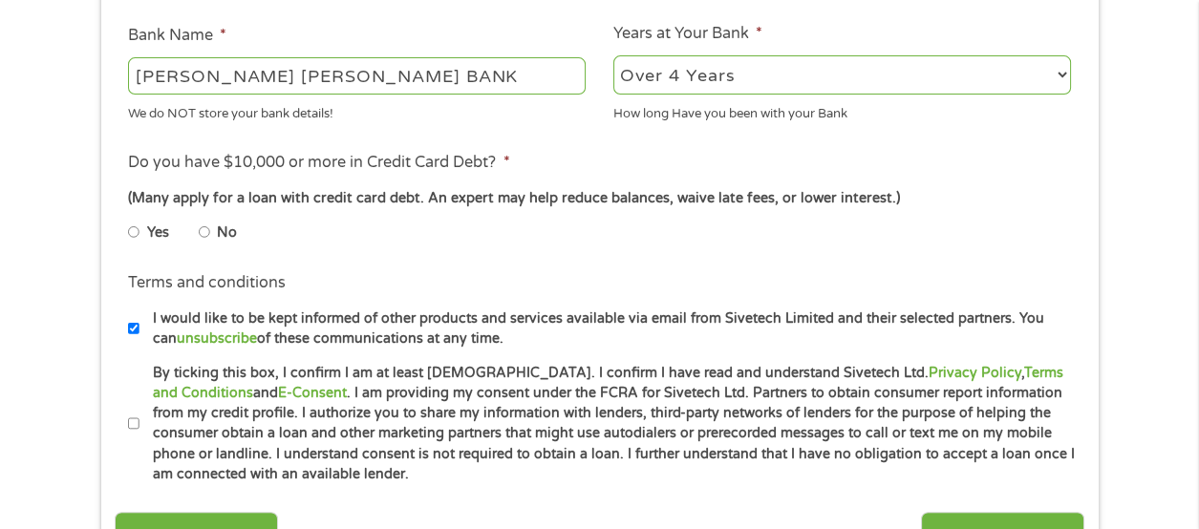
scroll to position [722, 0]
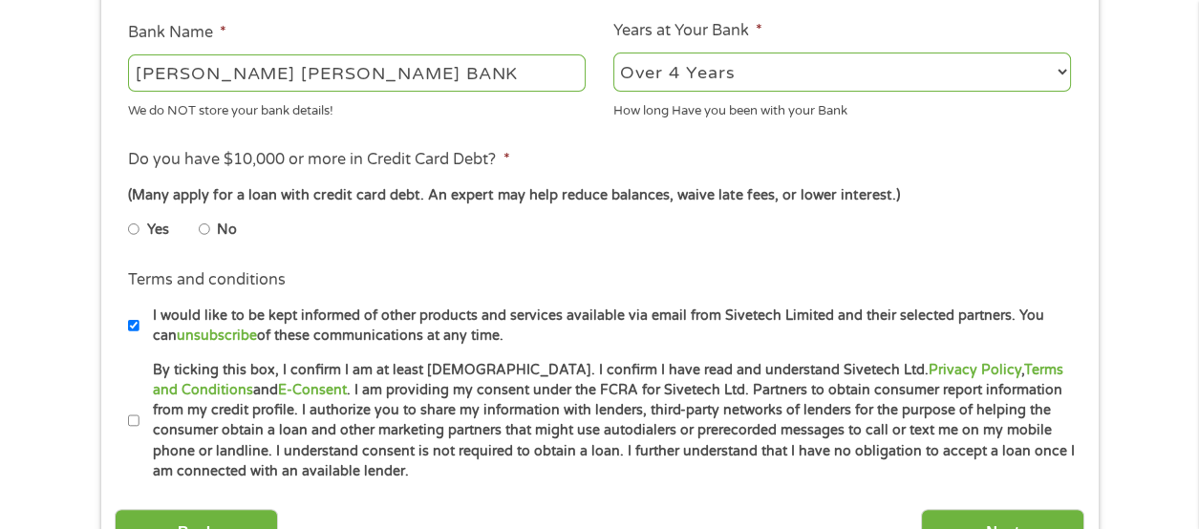
click at [210, 245] on input "No" at bounding box center [204, 229] width 11 height 31
radio input "true"
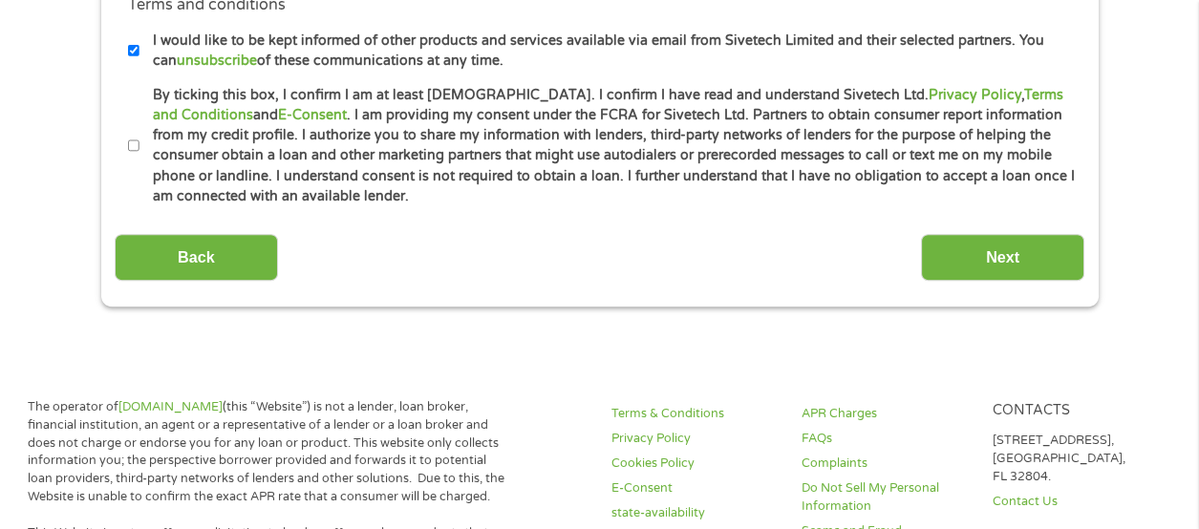
scroll to position [1003, 0]
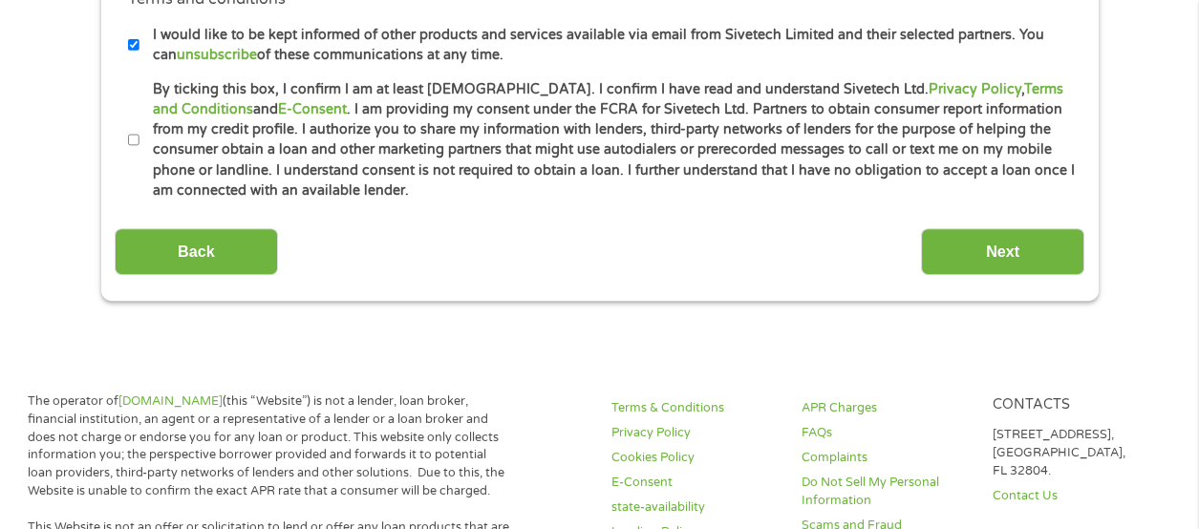
click at [134, 156] on input "By ticking this box, I confirm I am at least [DEMOGRAPHIC_DATA]. I confirm I ha…" at bounding box center [133, 140] width 11 height 31
checkbox input "true"
click at [959, 275] on input "Next" at bounding box center [1002, 251] width 163 height 47
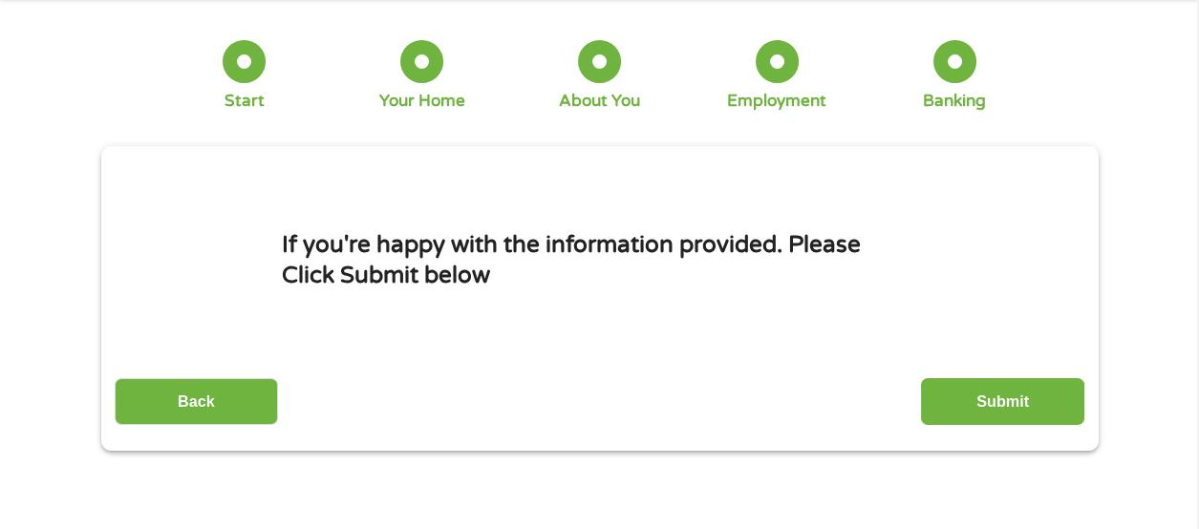
scroll to position [0, 0]
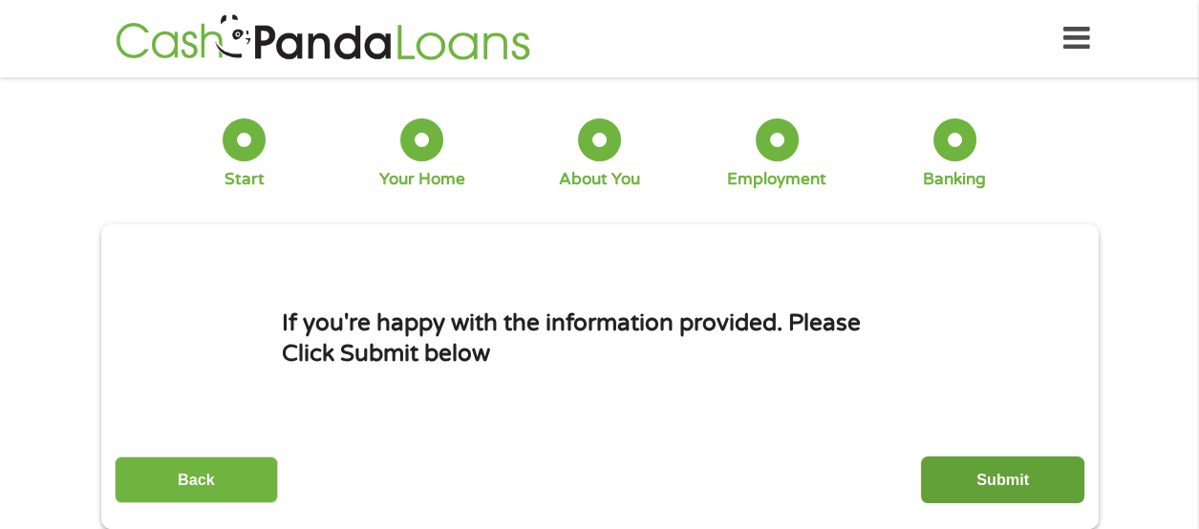
click at [955, 486] on input "Submit" at bounding box center [1002, 480] width 163 height 47
